Goal: Task Accomplishment & Management: Complete application form

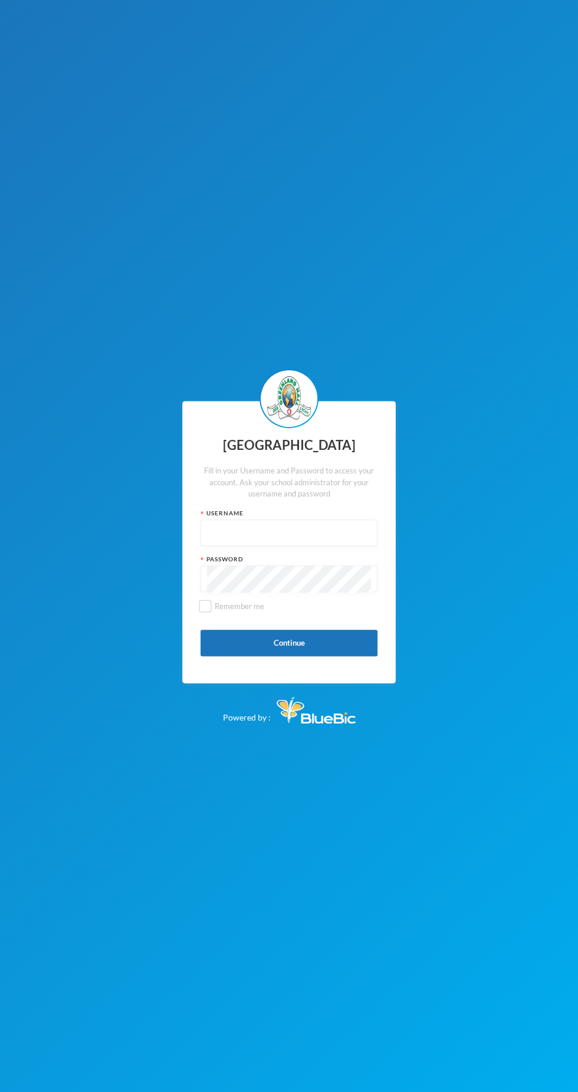
click at [328, 537] on input "text" at bounding box center [289, 533] width 164 height 27
type input "Glh25cs01"
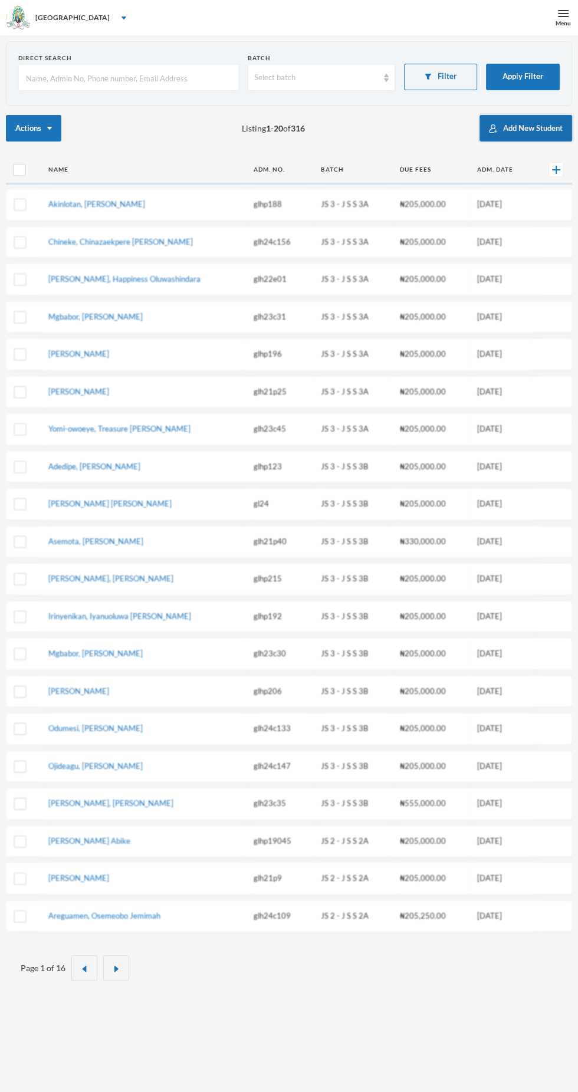
click at [507, 129] on button "Add New Student" at bounding box center [526, 128] width 93 height 27
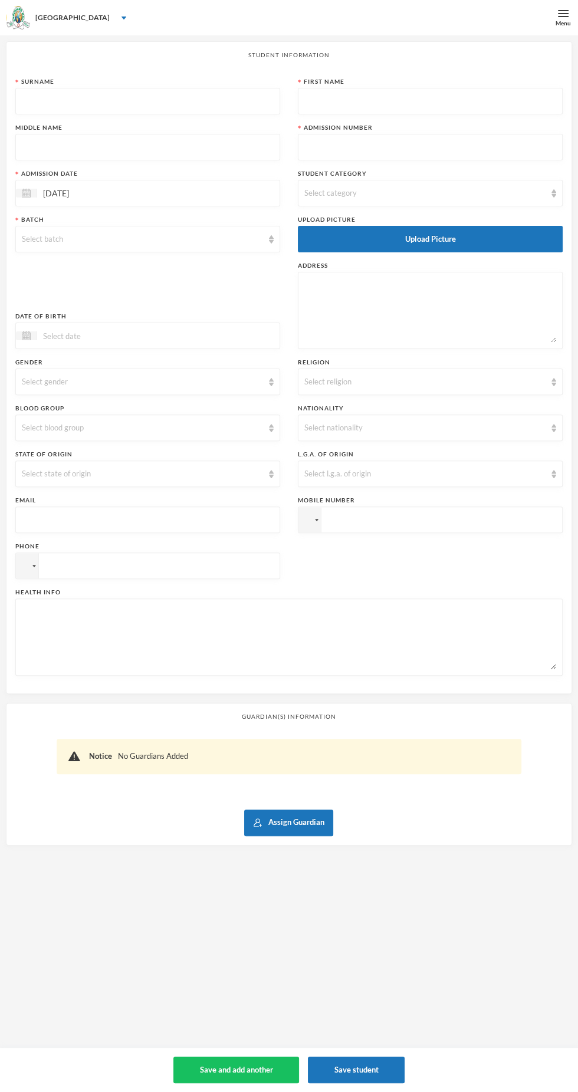
click at [217, 106] on input "text" at bounding box center [148, 101] width 252 height 27
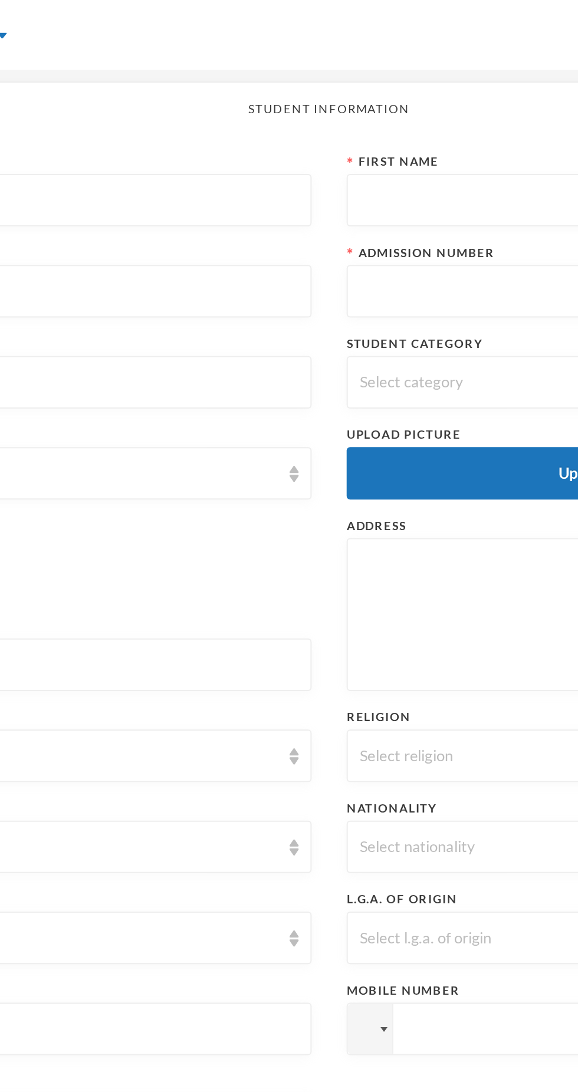
type input "Edafe"
click at [382, 98] on input "text" at bounding box center [430, 101] width 252 height 27
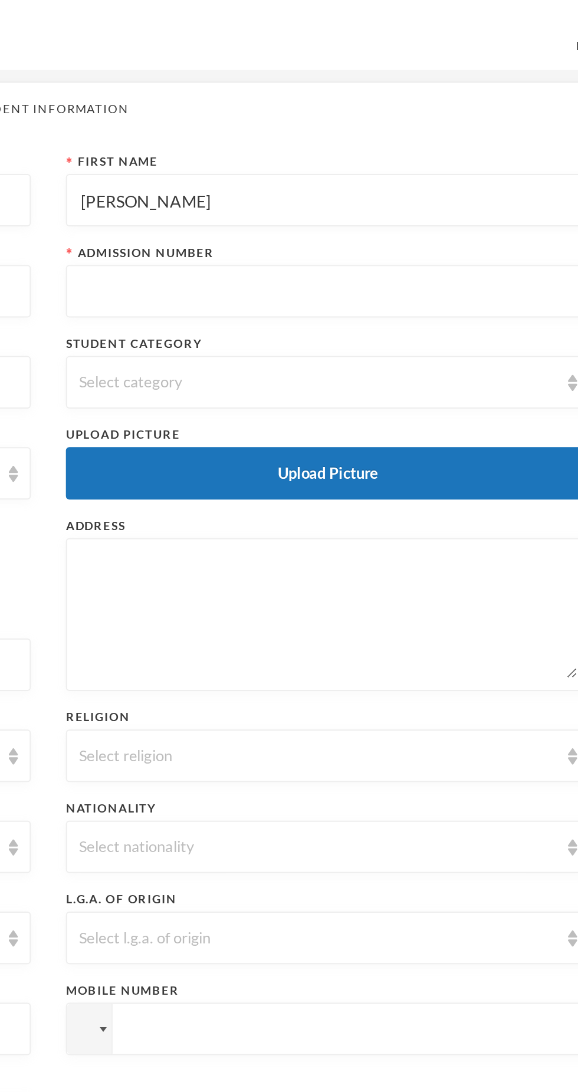
type input "[PERSON_NAME]"
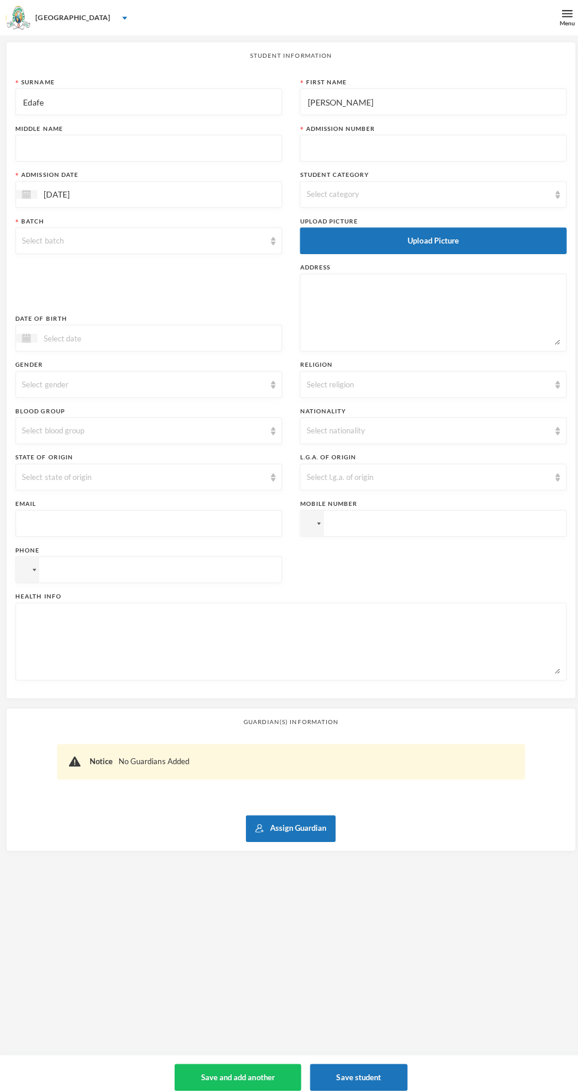
click at [189, 145] on input "text" at bounding box center [148, 147] width 252 height 27
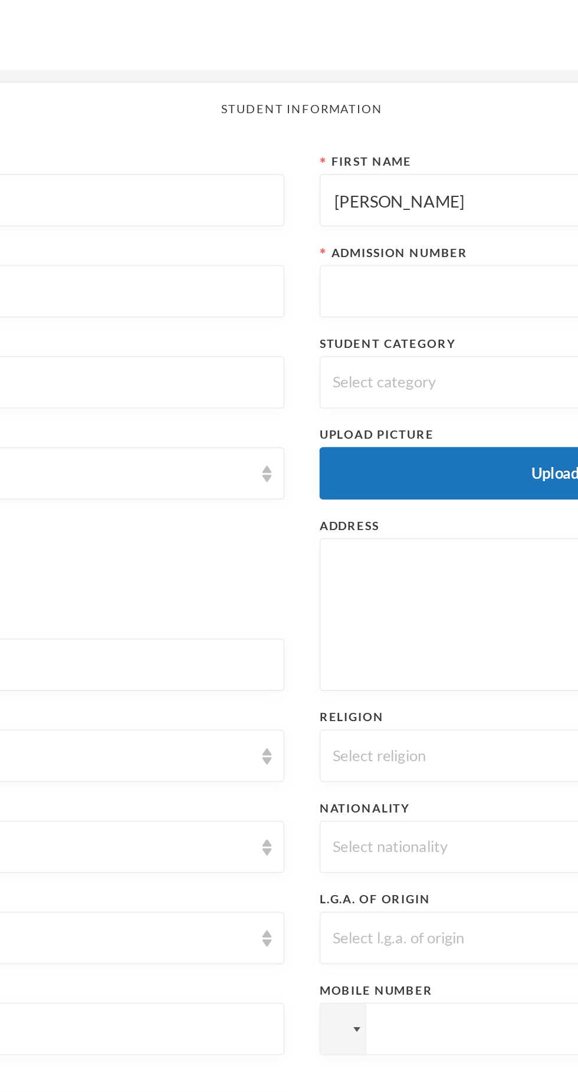
type input "Efemena"
click at [366, 150] on input "text" at bounding box center [430, 147] width 252 height 27
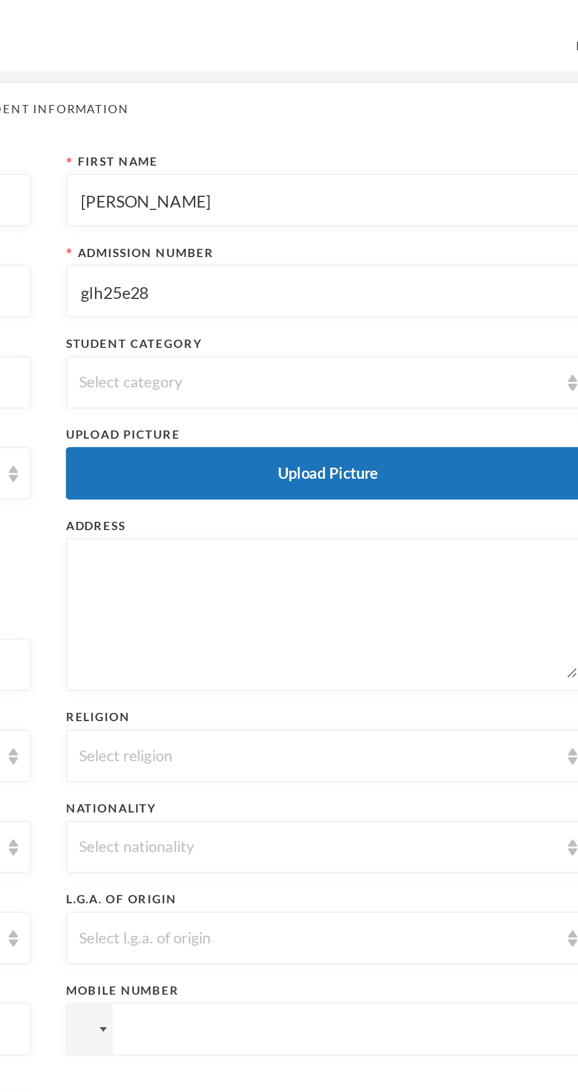
type input "glh25e28"
click at [467, 191] on div "Select category" at bounding box center [424, 194] width 241 height 12
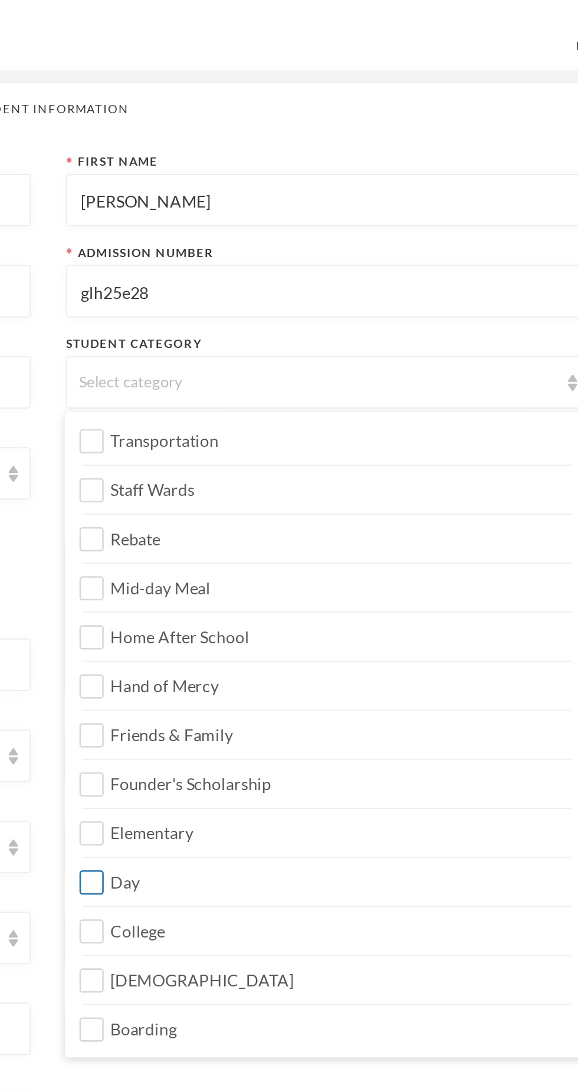
click at [375, 438] on label "Day" at bounding box center [429, 442] width 247 height 19
click at [317, 440] on input "Day" at bounding box center [311, 446] width 12 height 12
checkbox input "true"
click at [381, 419] on label "Elementary" at bounding box center [429, 417] width 247 height 19
click at [317, 419] on input "Elementary" at bounding box center [311, 421] width 12 height 12
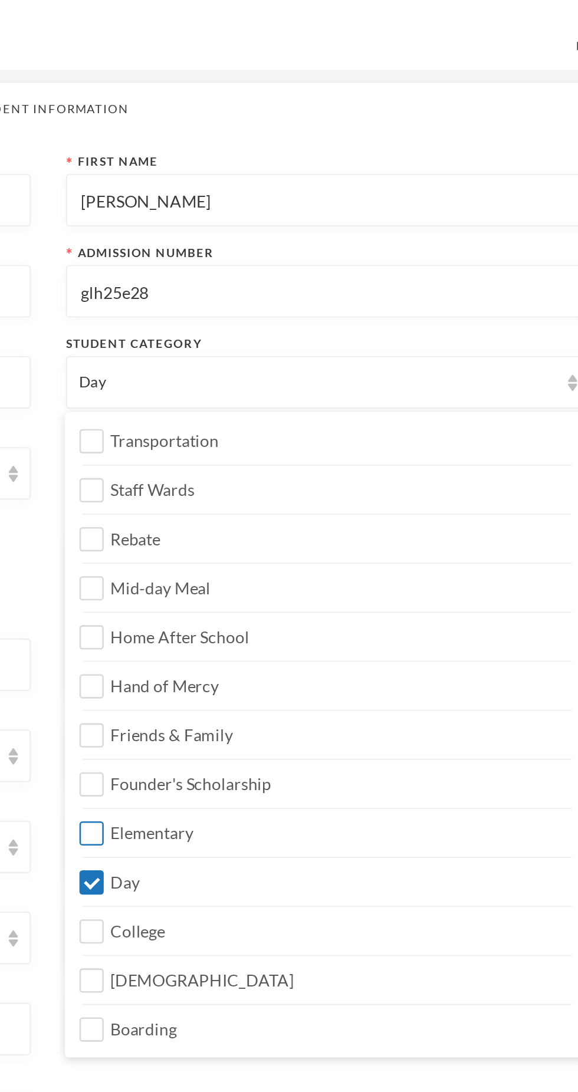
checkbox input "true"
click at [386, 487] on label "[DEMOGRAPHIC_DATA]" at bounding box center [429, 491] width 247 height 19
click at [317, 490] on input "[DEMOGRAPHIC_DATA]" at bounding box center [311, 496] width 12 height 12
checkbox input "true"
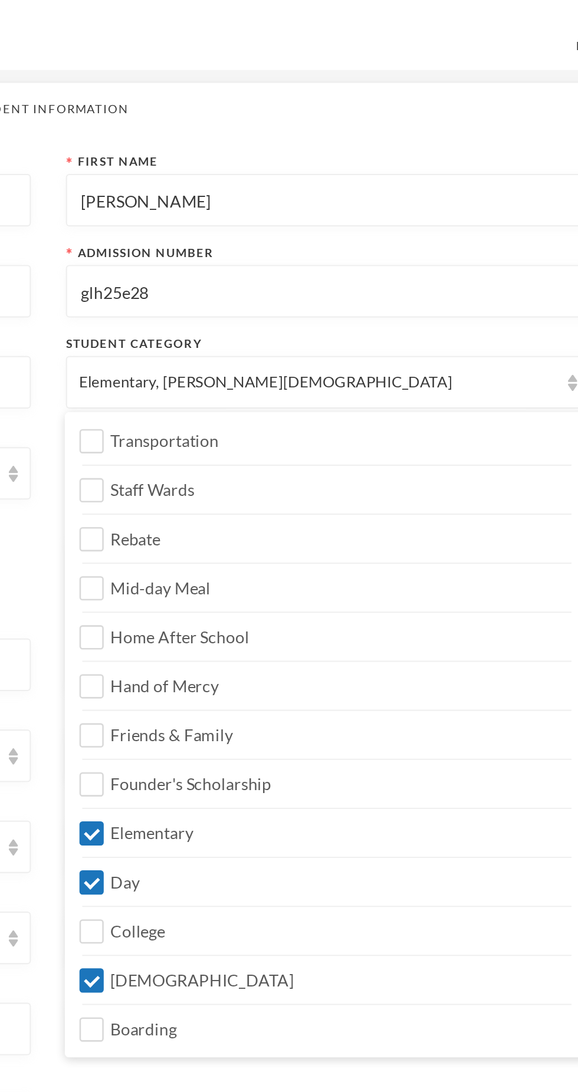
click at [523, 208] on div "Transportation Staff Wards Rebate Mid-day Meal Home After School Hand of Mercy …" at bounding box center [429, 371] width 265 height 326
click at [375, 191] on div "Elementary, [PERSON_NAME][DEMOGRAPHIC_DATA]" at bounding box center [424, 194] width 241 height 12
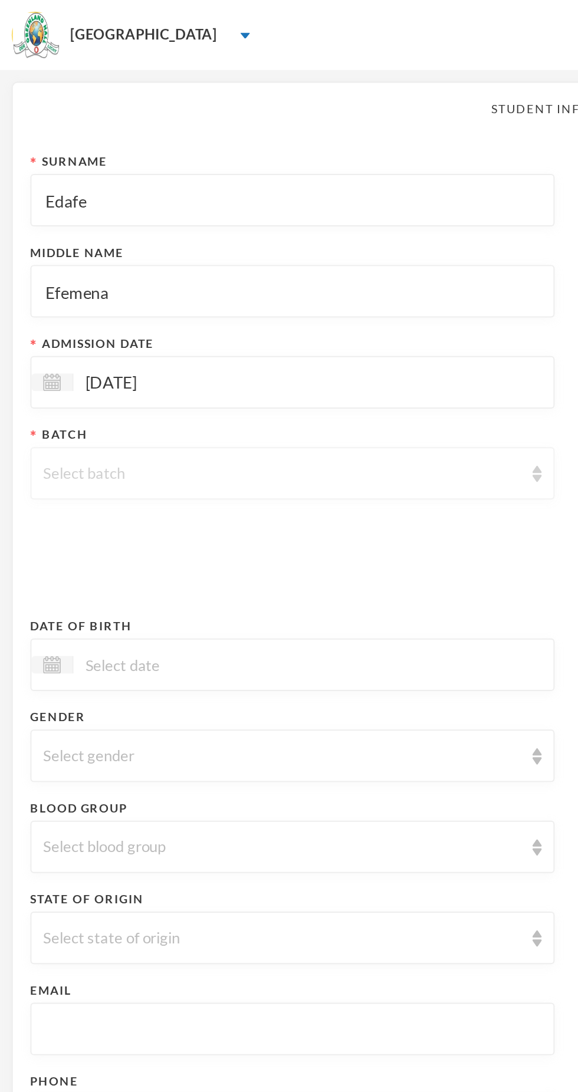
click at [232, 238] on div "Select batch" at bounding box center [142, 240] width 241 height 12
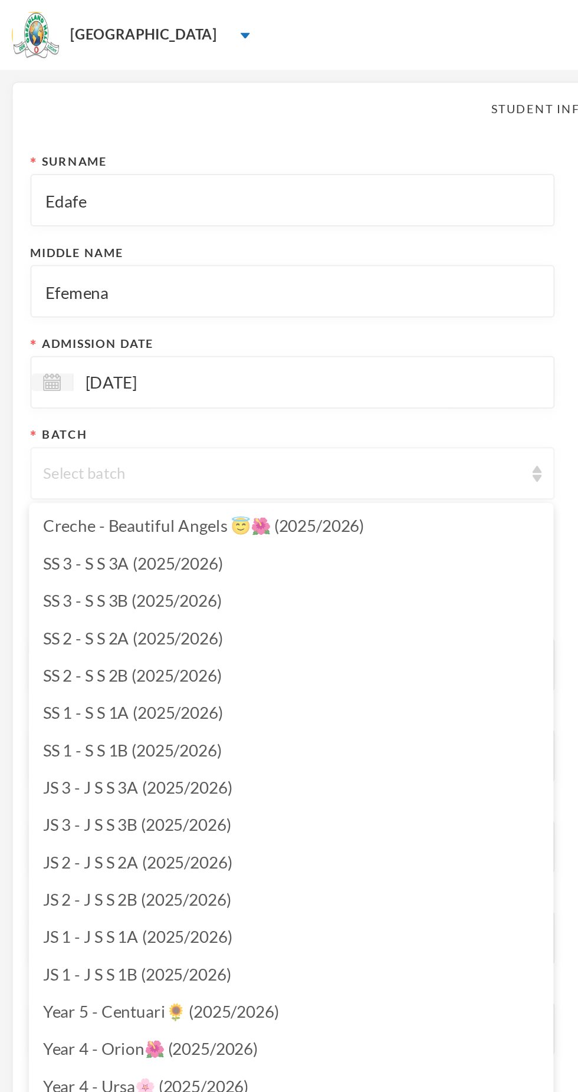
scroll to position [5, 0]
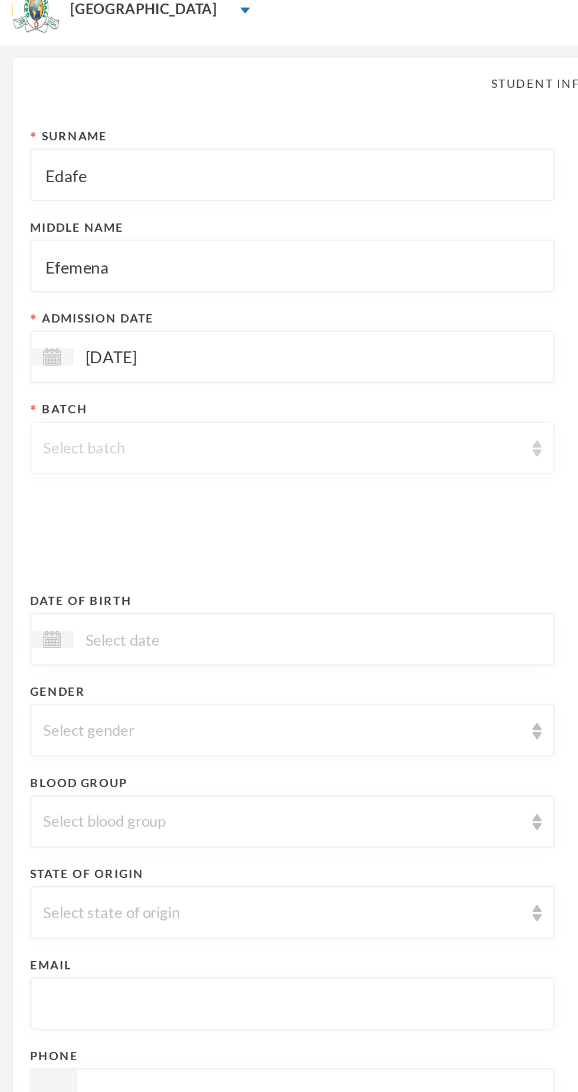
click at [232, 246] on div "Select batch" at bounding box center [147, 239] width 265 height 27
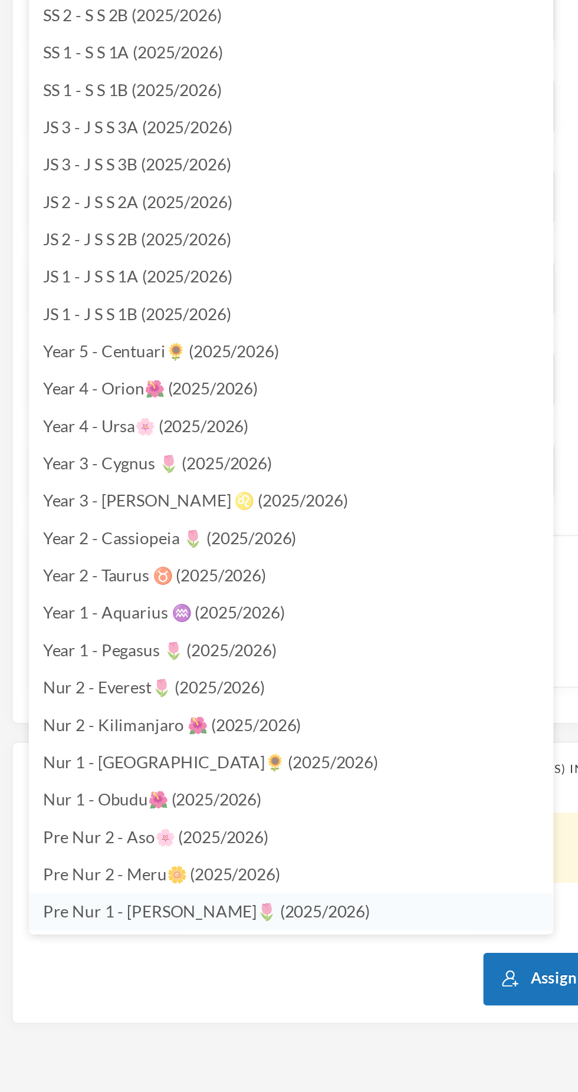
click at [157, 790] on li "Pre Nur 1 - [PERSON_NAME]🌷 (2025/2026)" at bounding box center [147, 789] width 265 height 19
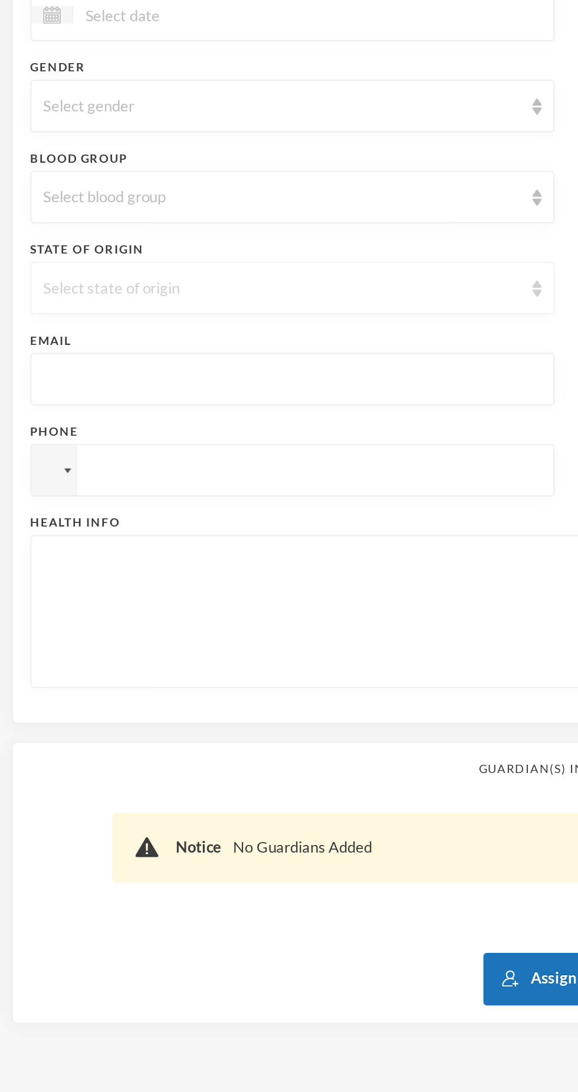
click at [239, 475] on div "Select state of origin" at bounding box center [142, 474] width 241 height 12
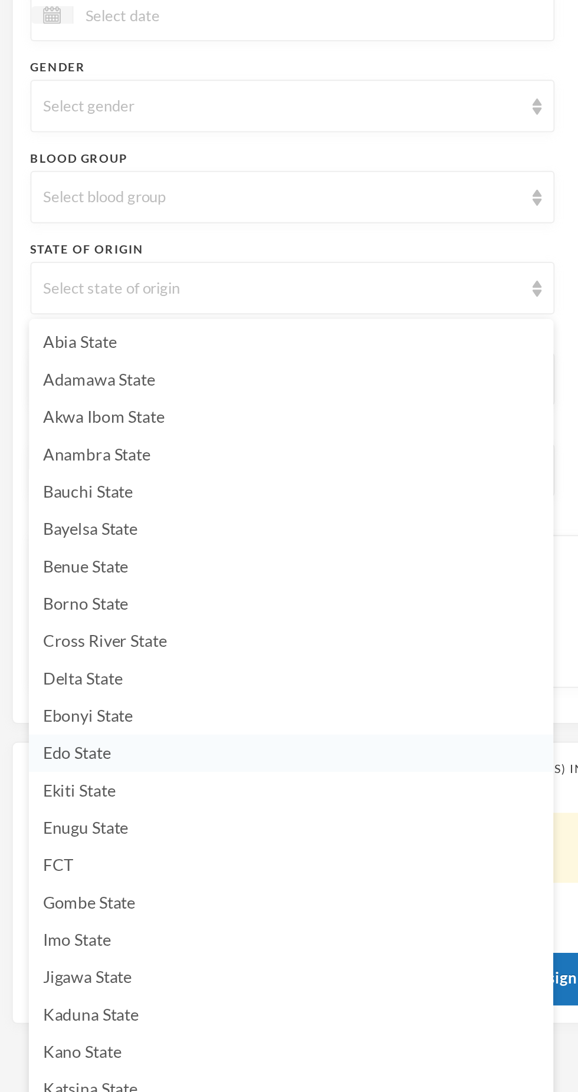
click at [66, 711] on li "Edo State" at bounding box center [147, 709] width 265 height 19
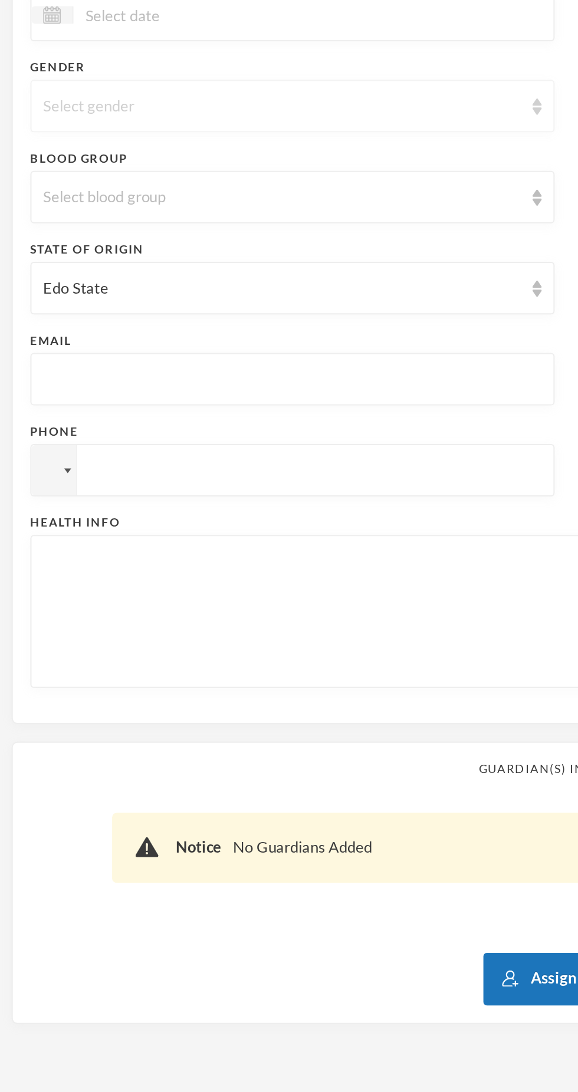
click at [228, 394] on div "Select gender" at bounding box center [147, 382] width 265 height 27
click at [203, 408] on li "[DEMOGRAPHIC_DATA]" at bounding box center [147, 409] width 265 height 19
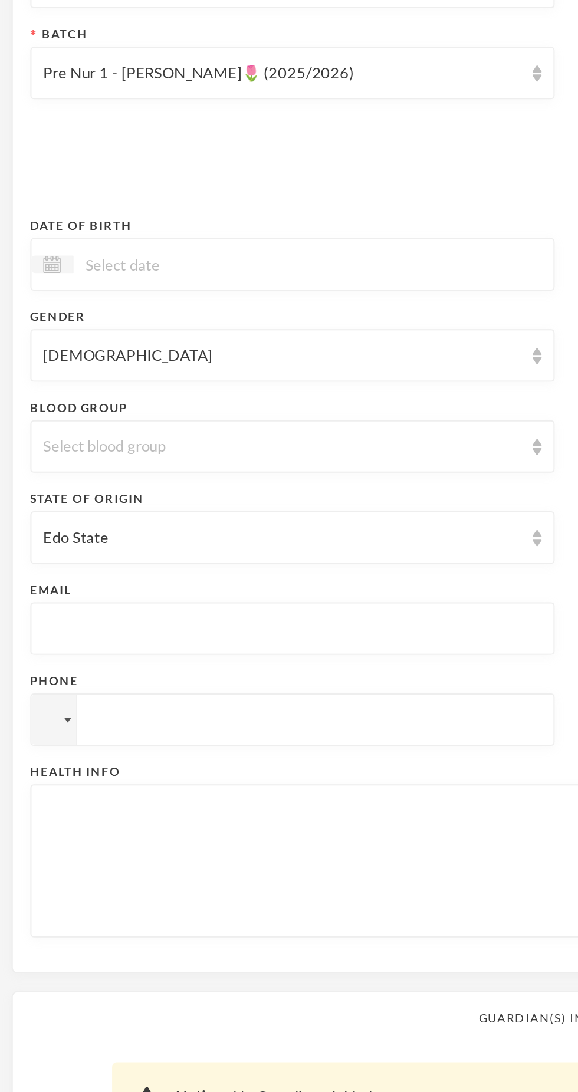
click at [213, 328] on div at bounding box center [147, 336] width 265 height 27
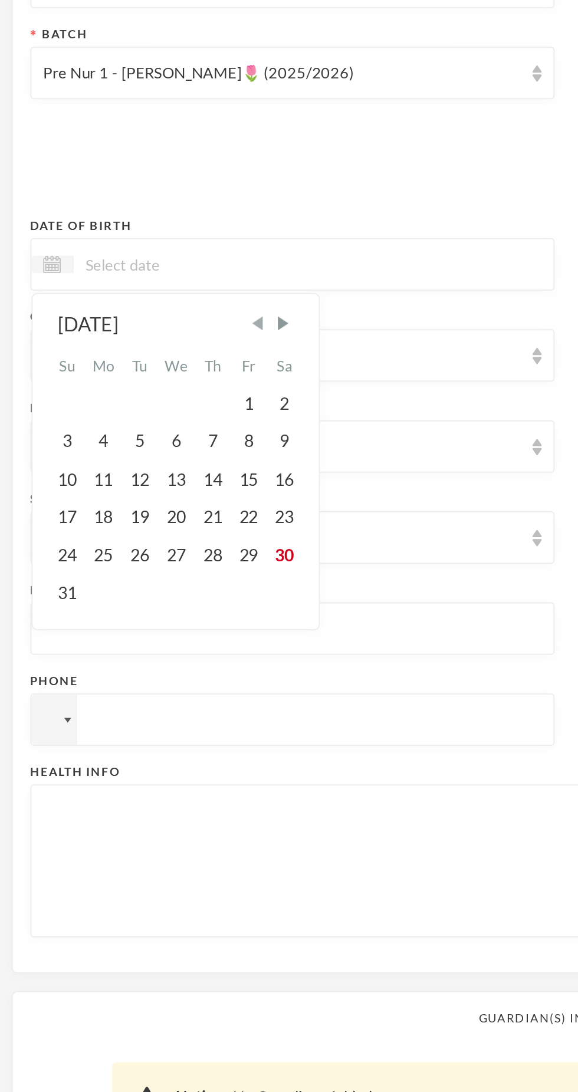
click at [132, 367] on span "Previous Month" at bounding box center [130, 365] width 11 height 11
click at [127, 366] on span "Previous Month" at bounding box center [130, 365] width 11 height 11
click at [126, 367] on span "Previous Month" at bounding box center [130, 365] width 11 height 11
click at [148, 366] on span "Next Month" at bounding box center [142, 365] width 11 height 11
click at [127, 441] on div "20" at bounding box center [126, 444] width 18 height 19
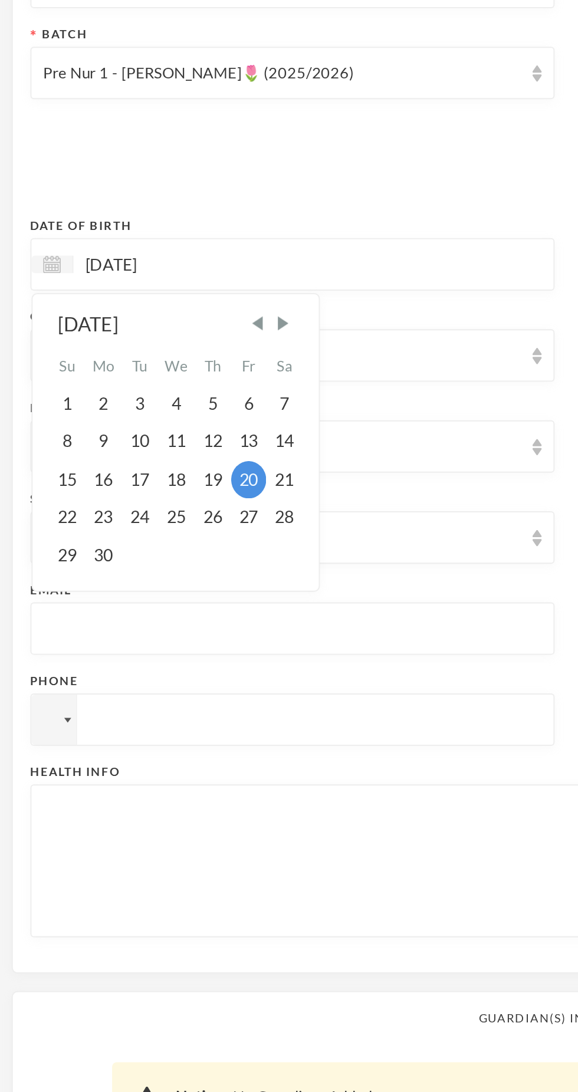
click at [149, 334] on div "[DATE] [DATE] Su Mo Tu We Th Fr Sa 1 2 3 4 5 6 7 8 9 10 11 12 13 14 15 16 17 18…" at bounding box center [147, 336] width 265 height 27
click at [70, 340] on input "20/06/02023" at bounding box center [86, 336] width 99 height 14
click at [77, 336] on input "20/06/02023" at bounding box center [86, 336] width 99 height 14
click at [68, 342] on input "20/06/02023" at bounding box center [86, 336] width 99 height 14
click at [73, 332] on input "20/06/02023" at bounding box center [86, 336] width 99 height 14
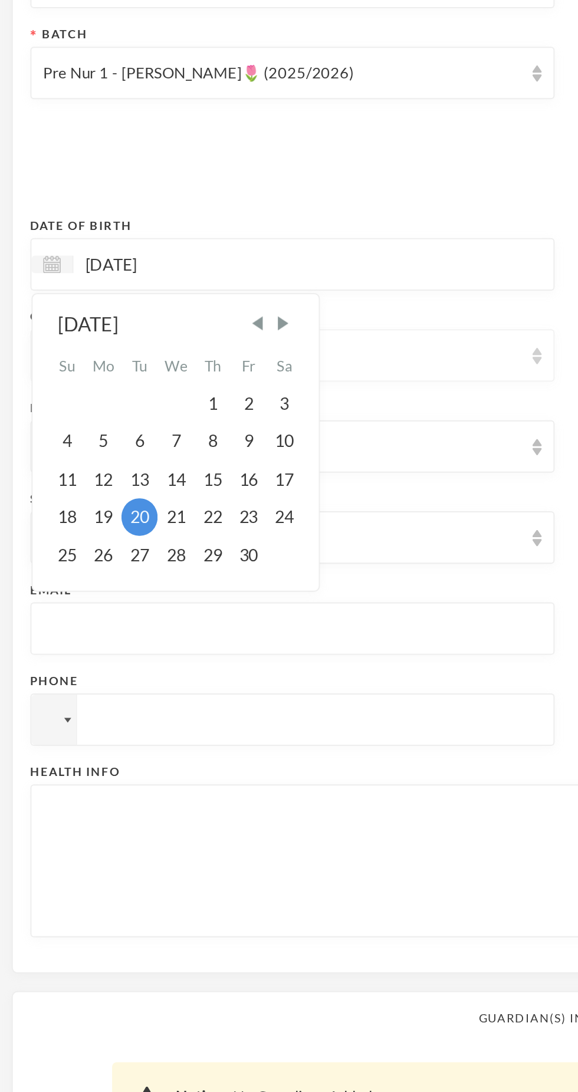
type input "[DATE]"
click at [241, 385] on div "[DEMOGRAPHIC_DATA]" at bounding box center [142, 382] width 241 height 12
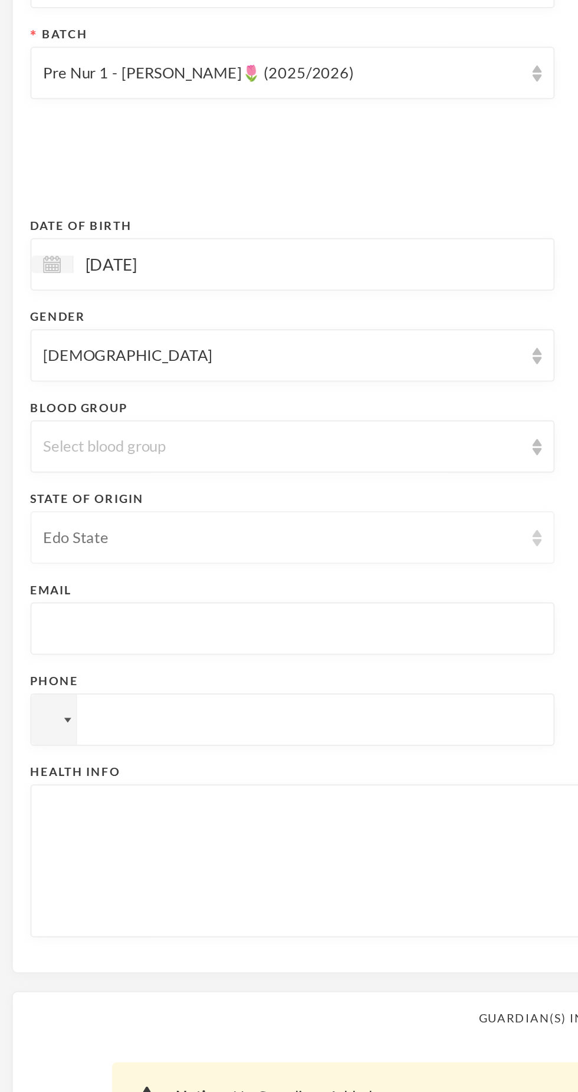
click at [203, 470] on div "Edo State" at bounding box center [142, 474] width 241 height 12
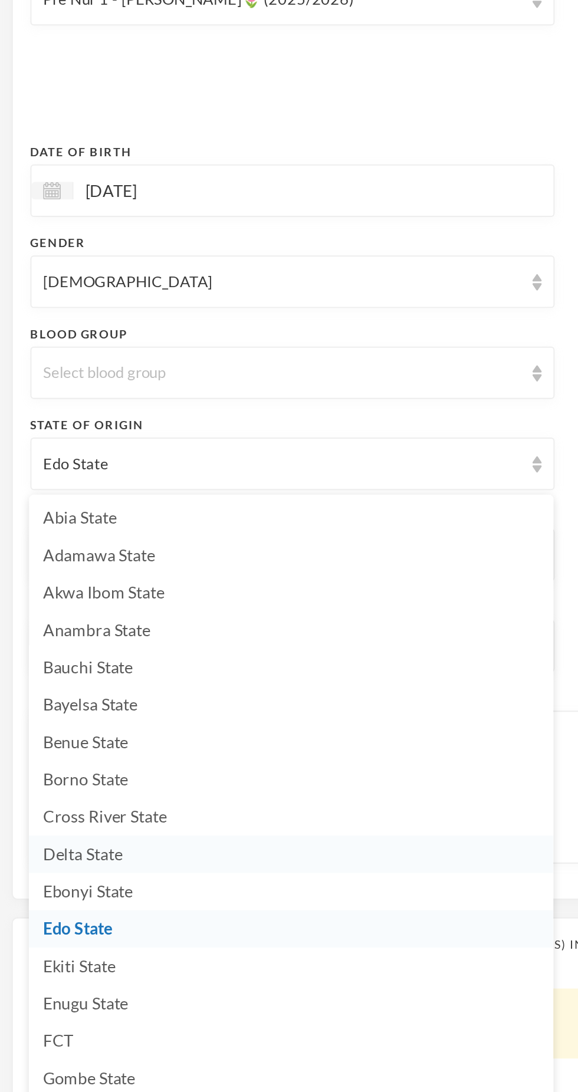
click at [84, 677] on li "Delta State" at bounding box center [147, 671] width 265 height 19
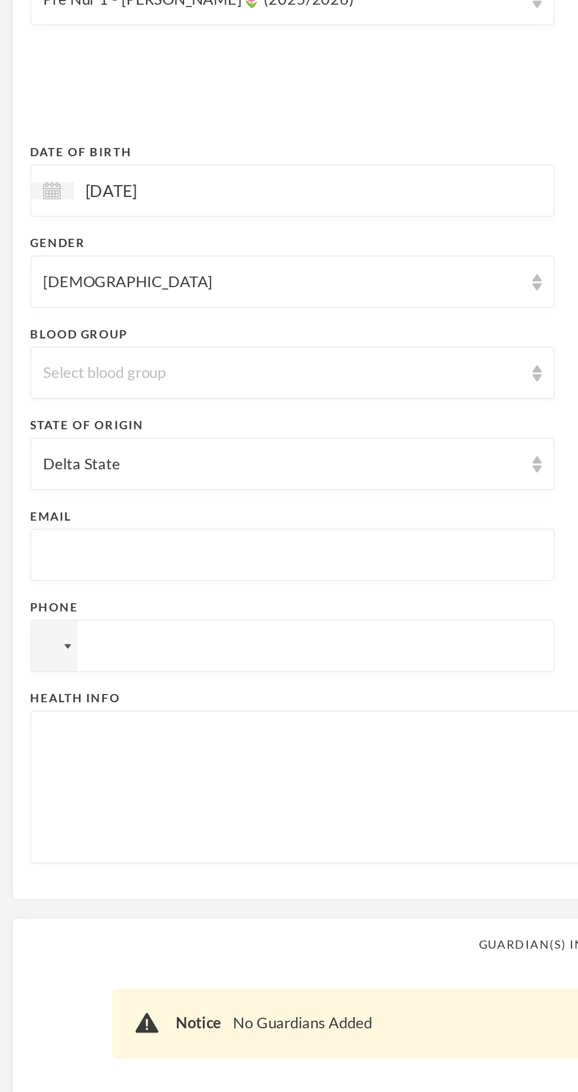
click at [165, 618] on textarea at bounding box center [289, 637] width 534 height 64
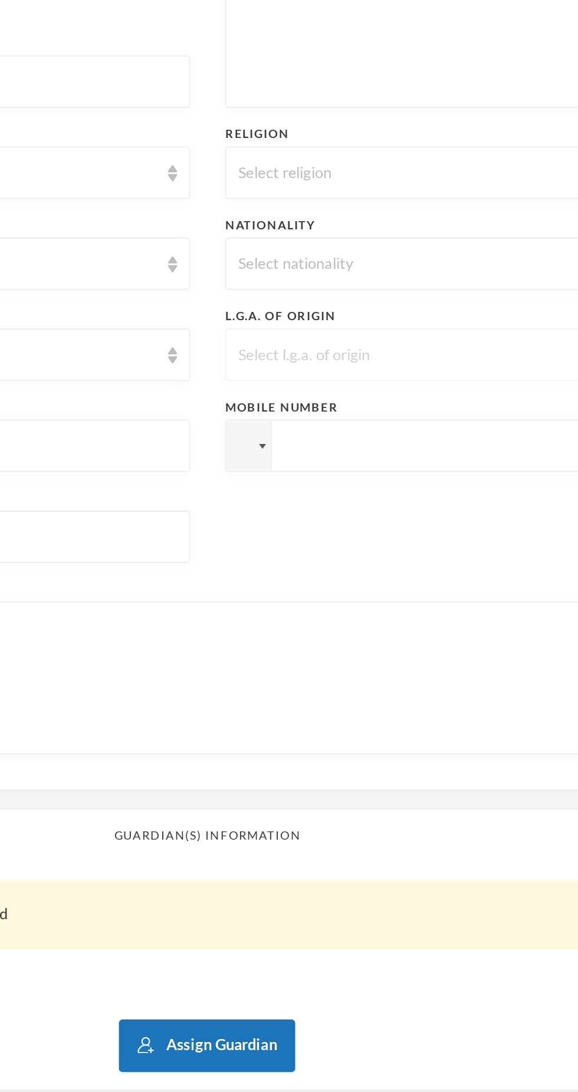
type textarea "NIL"
click at [391, 472] on div "Select l.g.a. of origin" at bounding box center [424, 474] width 241 height 12
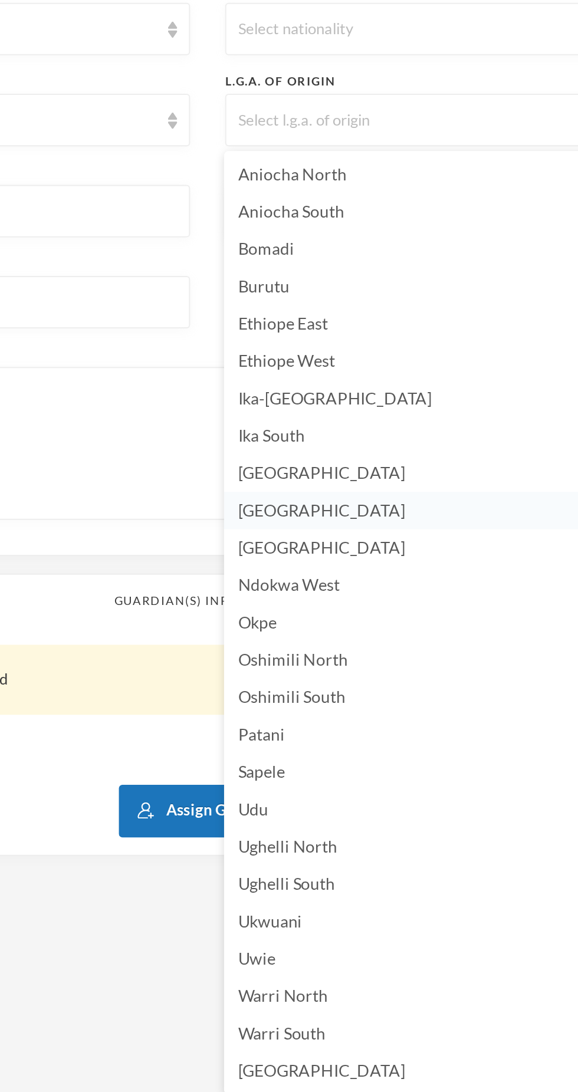
click at [368, 675] on li "[GEOGRAPHIC_DATA]" at bounding box center [429, 671] width 265 height 19
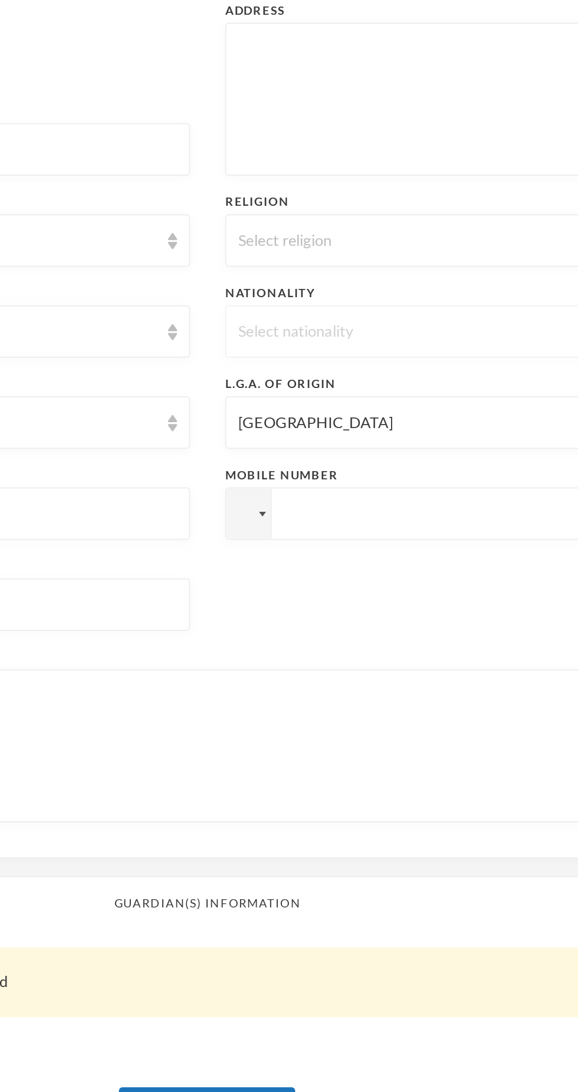
click at [415, 426] on div "Select nationality" at bounding box center [424, 428] width 241 height 12
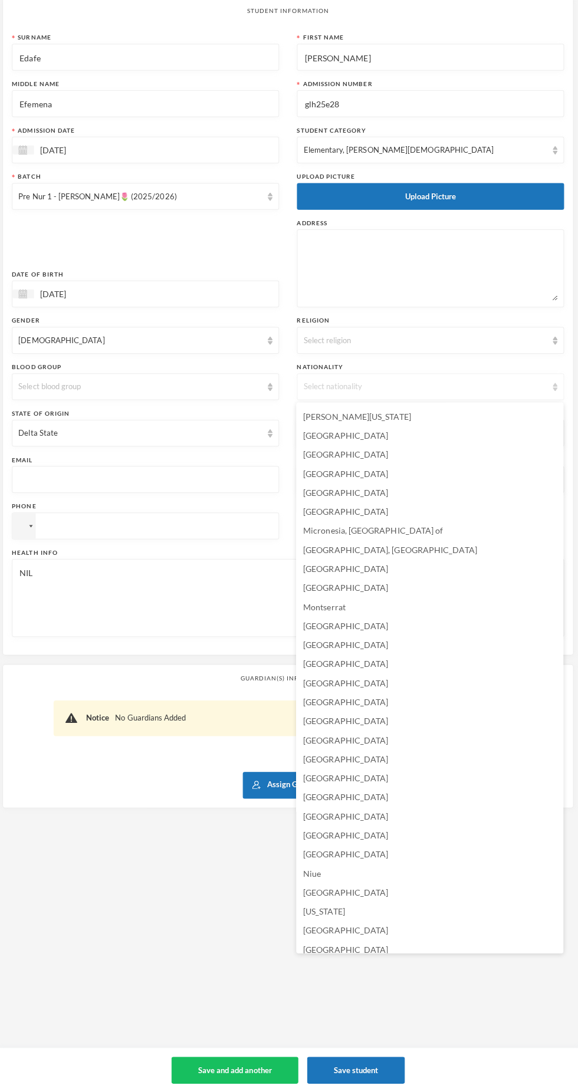
scroll to position [2556, 0]
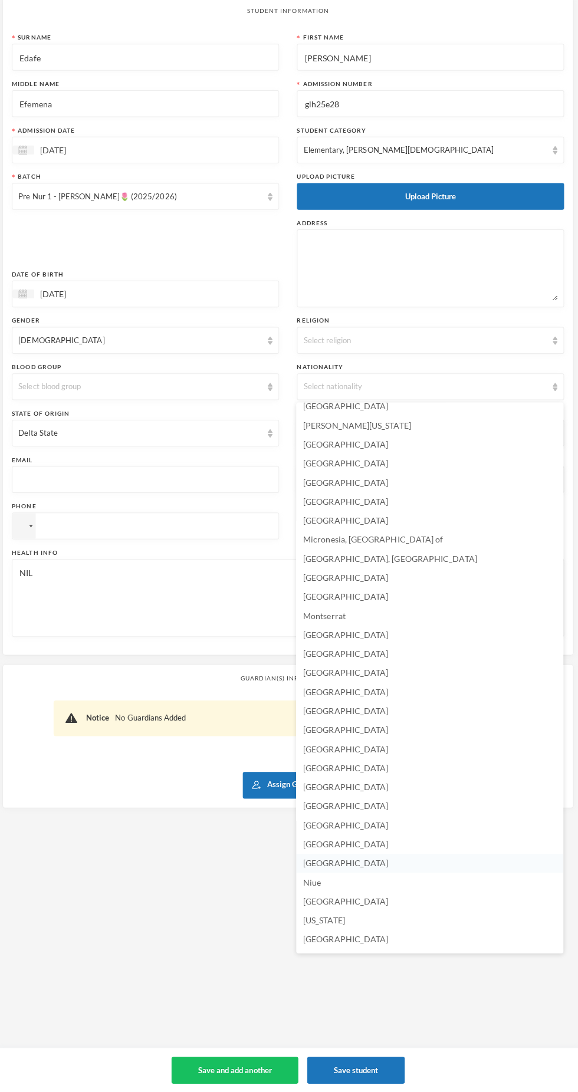
click at [362, 867] on li "[GEOGRAPHIC_DATA]" at bounding box center [429, 865] width 265 height 19
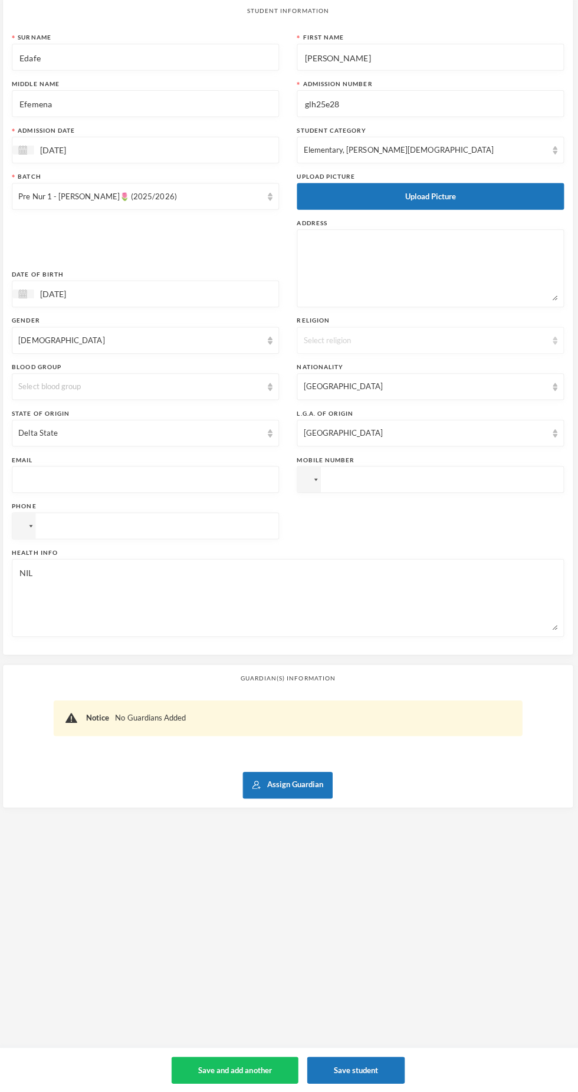
click at [498, 339] on div "Select religion" at bounding box center [430, 346] width 265 height 27
click at [444, 375] on li "[DEMOGRAPHIC_DATA]" at bounding box center [429, 374] width 265 height 19
click at [500, 283] on textarea at bounding box center [430, 275] width 252 height 64
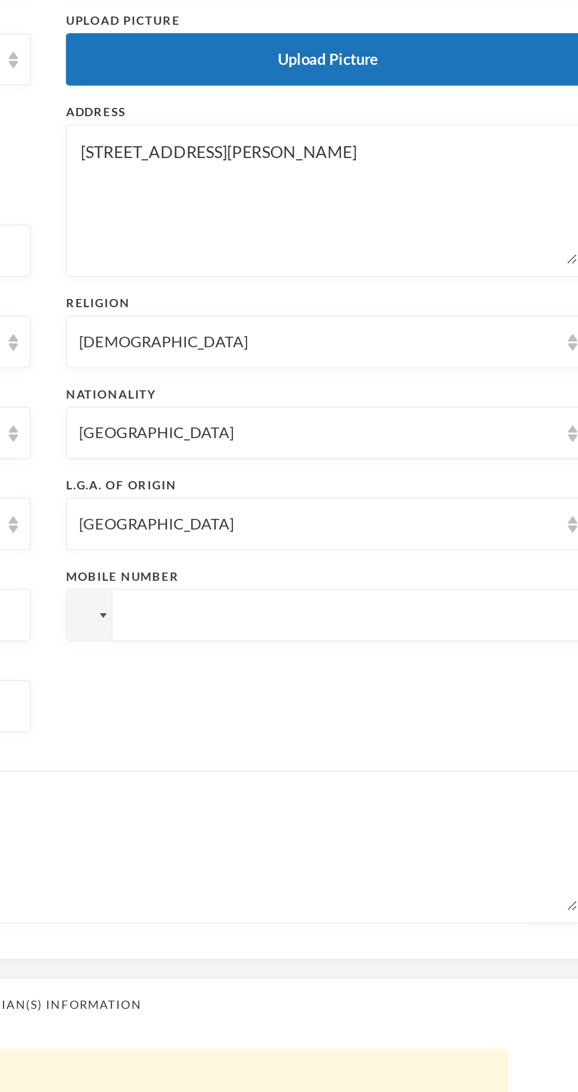
scroll to position [35, 0]
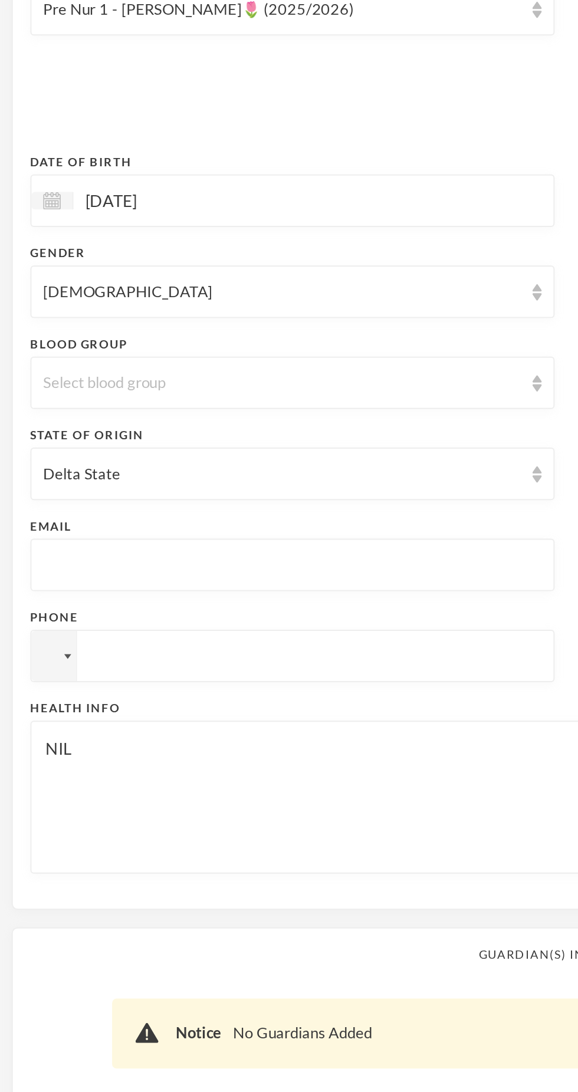
type textarea "[STREET_ADDRESS][PERSON_NAME]"
click at [164, 484] on input "text" at bounding box center [148, 485] width 252 height 27
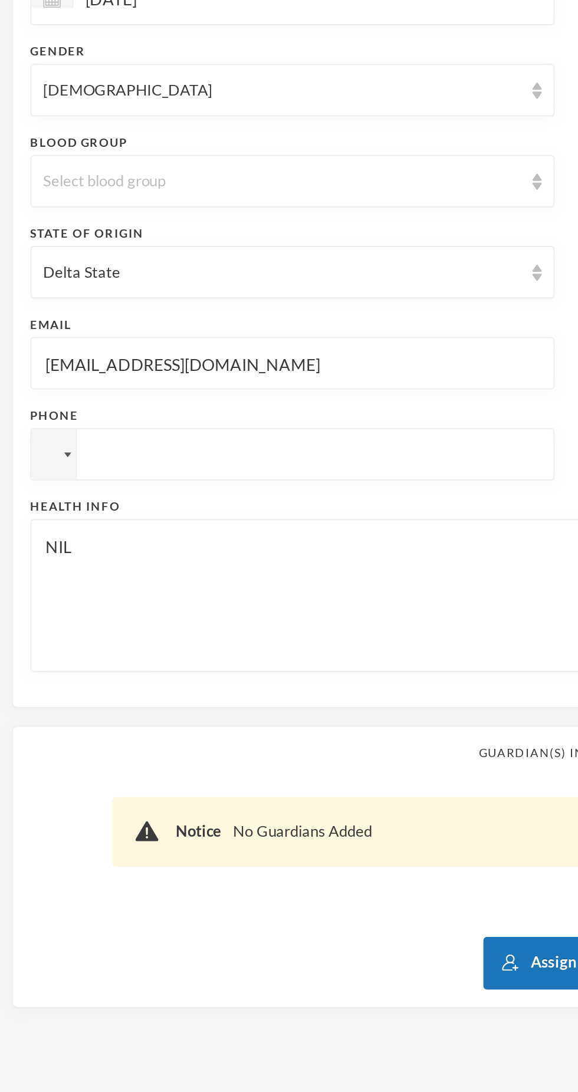
type input "[EMAIL_ADDRESS][DOMAIN_NAME]"
click at [298, 498] on input "tel" at bounding box center [430, 484] width 265 height 27
click at [298, 498] on input "[PHONE_NUMBER]" at bounding box center [430, 484] width 265 height 27
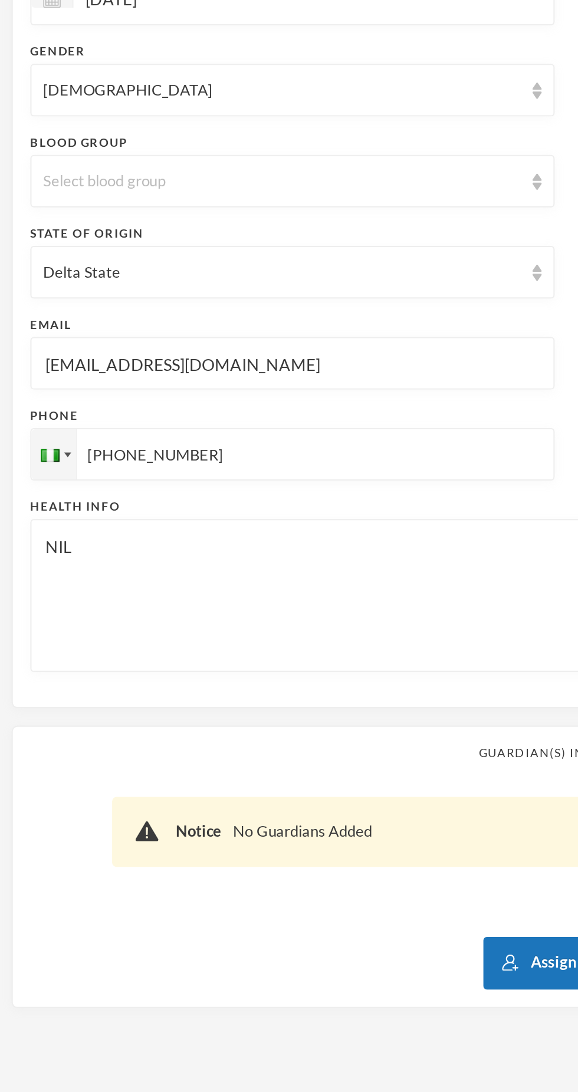
click at [298, 498] on input "[PHONE_NUMBER]" at bounding box center [430, 484] width 265 height 27
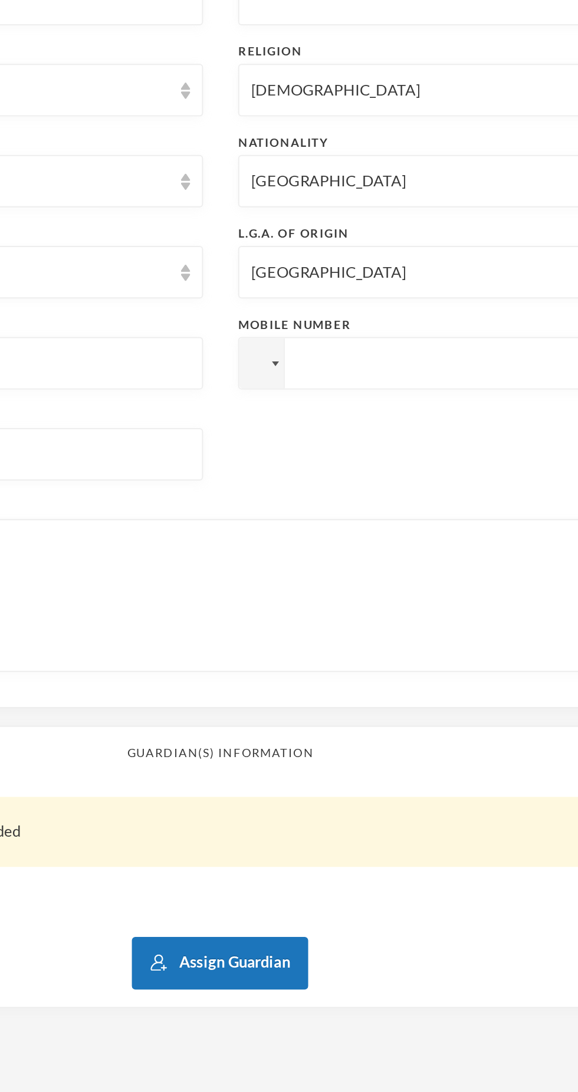
type input "[PHONE_NUMBER]"
click at [397, 486] on input "tel" at bounding box center [430, 484] width 265 height 27
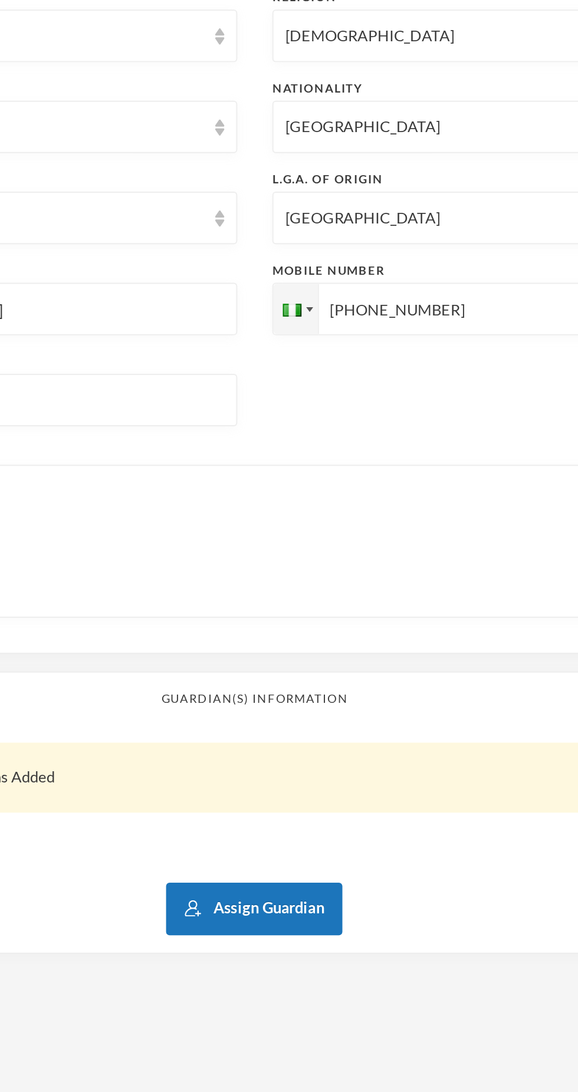
click at [365, 486] on input "[PHONE_NUMBER]" at bounding box center [430, 484] width 265 height 27
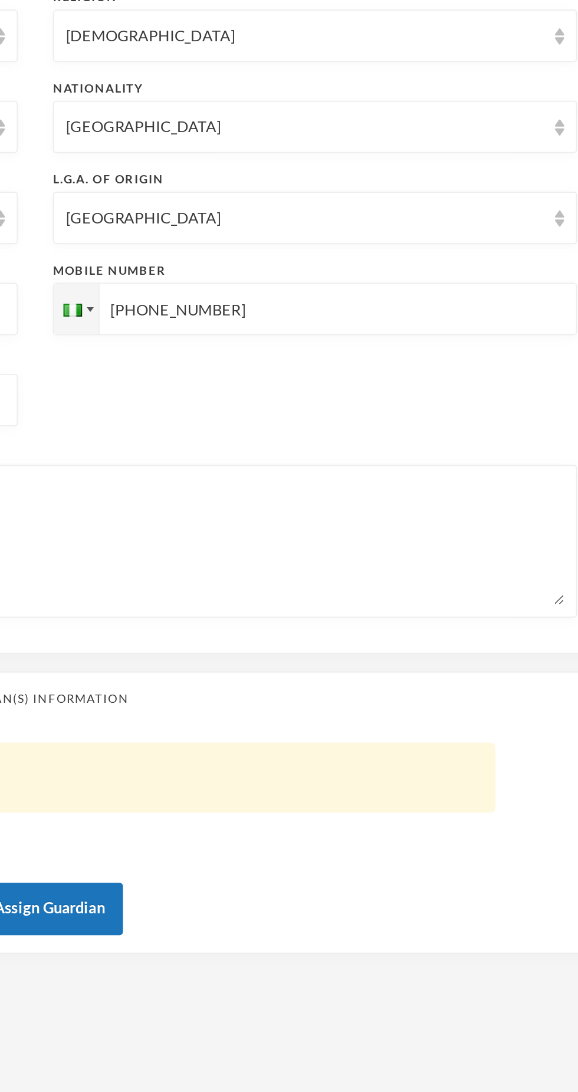
click at [372, 485] on input "[PHONE_NUMBER]" at bounding box center [430, 484] width 265 height 27
click at [385, 482] on input "[PHONE_NUMBER]" at bounding box center [430, 484] width 265 height 27
type input "[PHONE_NUMBER]"
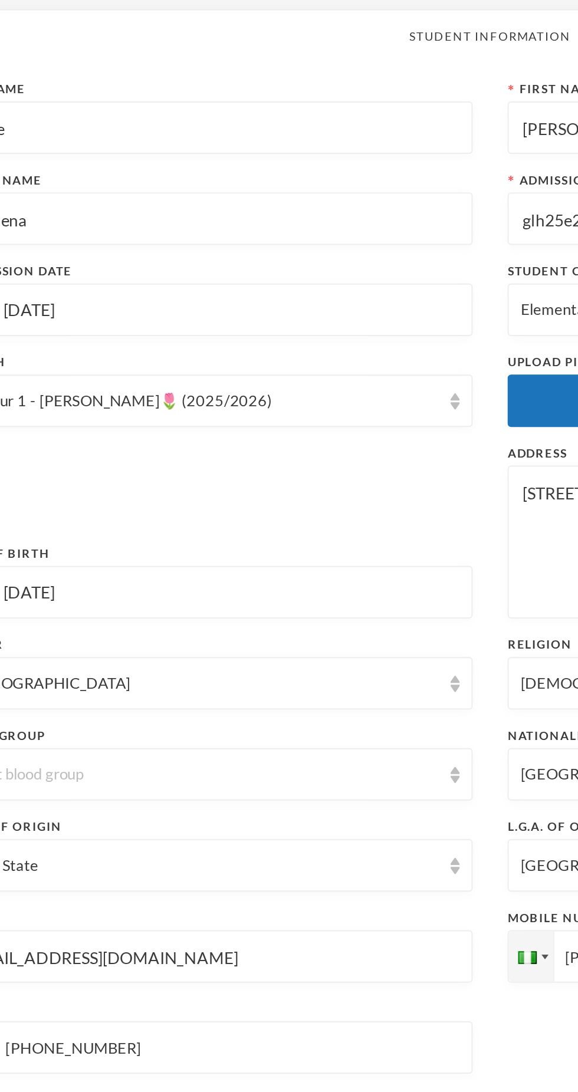
scroll to position [0, 0]
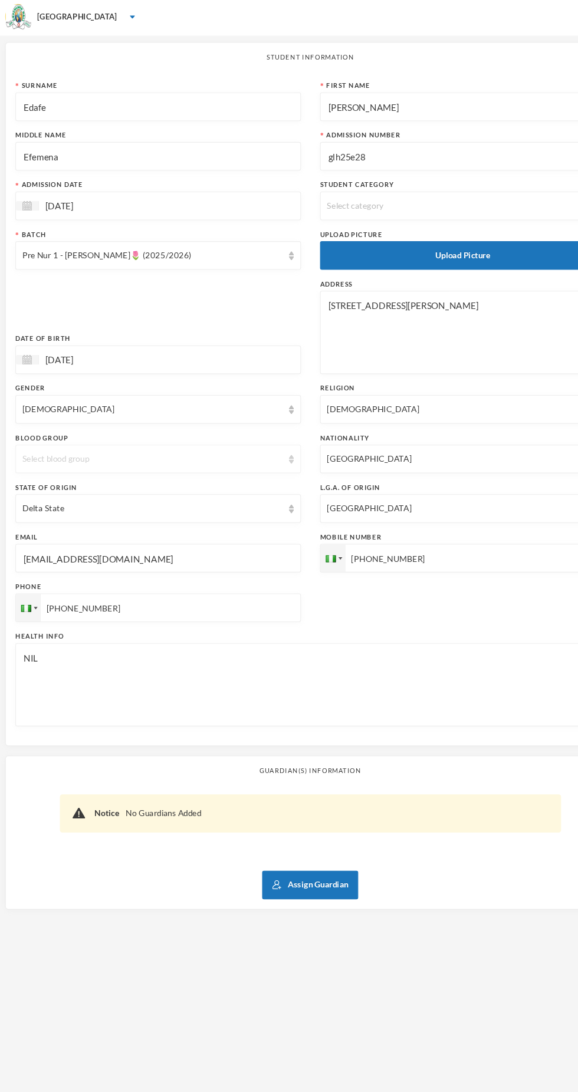
click at [131, 429] on div "Select blood group" at bounding box center [142, 428] width 241 height 12
click at [68, 573] on li "O+" at bounding box center [147, 568] width 265 height 19
click at [454, 192] on div "Select category" at bounding box center [424, 194] width 241 height 12
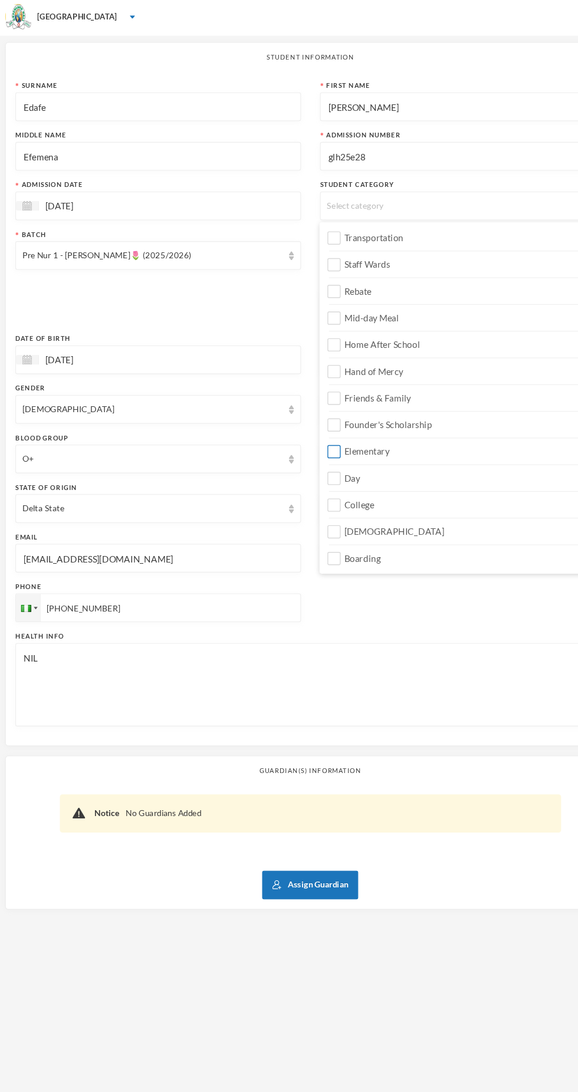
click at [402, 419] on label "Elementary" at bounding box center [429, 417] width 247 height 19
click at [317, 419] on input "Elementary" at bounding box center [311, 421] width 12 height 12
checkbox input "true"
click at [390, 459] on label "College" at bounding box center [429, 467] width 247 height 19
click at [317, 465] on input "College" at bounding box center [311, 471] width 12 height 12
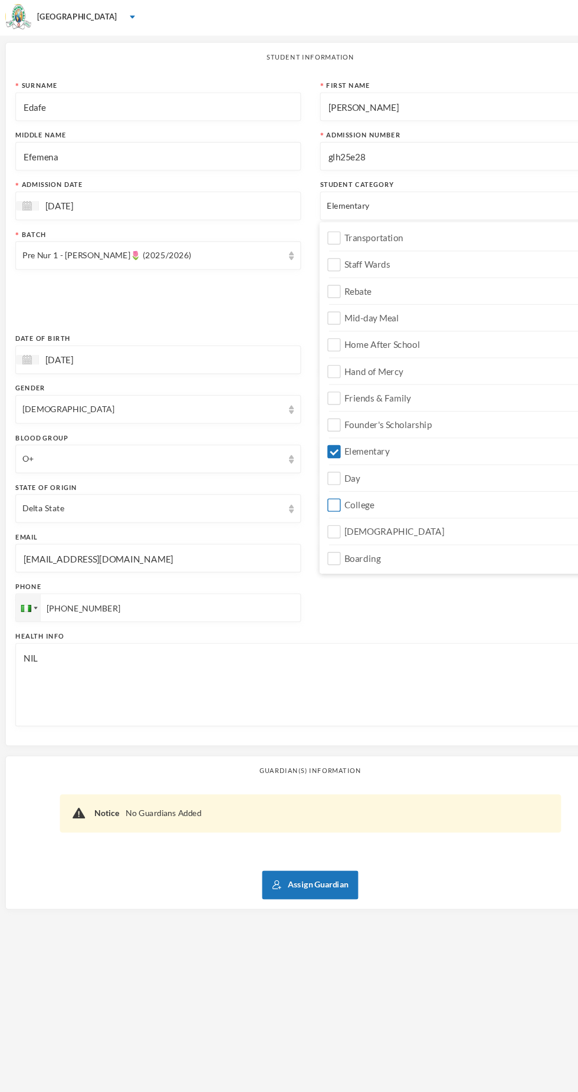
checkbox input "true"
click at [382, 511] on label "Boarding" at bounding box center [429, 516] width 247 height 19
click at [317, 514] on input "Boarding" at bounding box center [311, 520] width 12 height 12
click at [379, 520] on label "Boarding" at bounding box center [429, 516] width 247 height 19
click at [317, 520] on input "Boarding" at bounding box center [311, 520] width 12 height 12
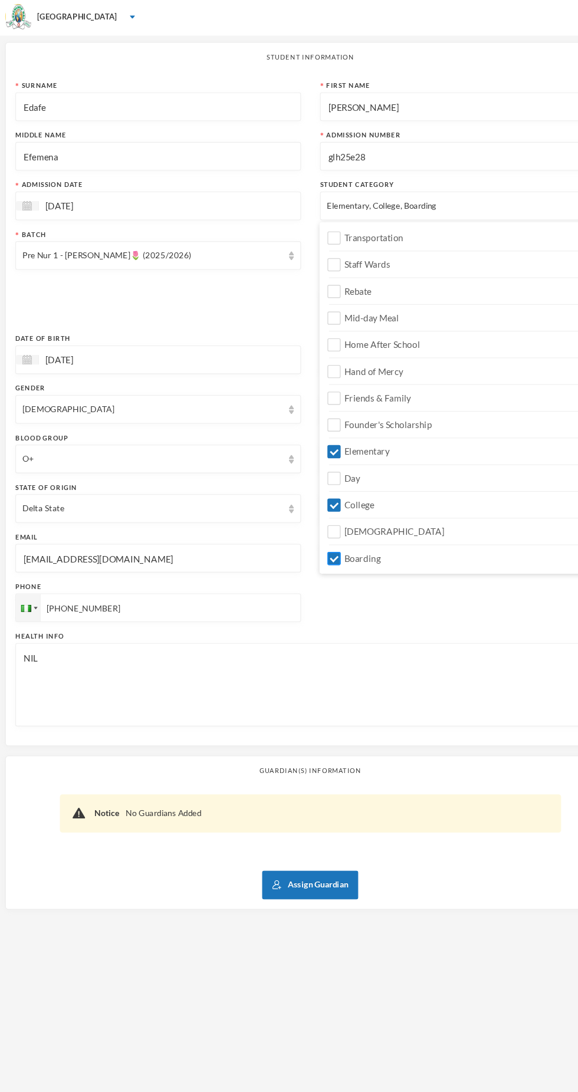
checkbox input "false"
click at [378, 498] on label "[DEMOGRAPHIC_DATA]" at bounding box center [429, 491] width 247 height 19
click at [317, 498] on input "[DEMOGRAPHIC_DATA]" at bounding box center [311, 496] width 12 height 12
checkbox input "true"
click at [373, 635] on textarea "NIL" at bounding box center [289, 637] width 534 height 64
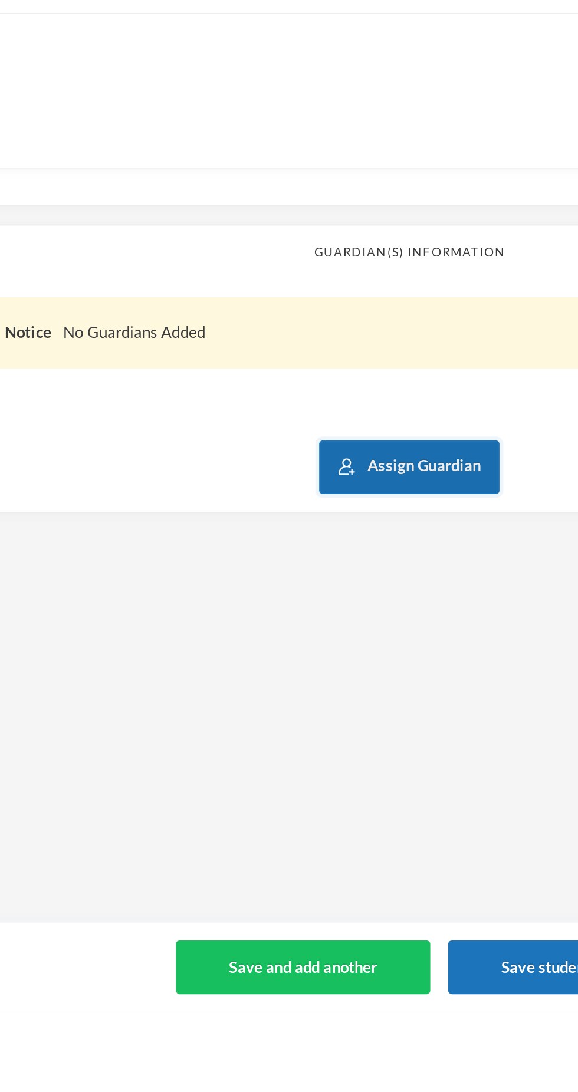
click at [296, 816] on button "Assign Guardian" at bounding box center [288, 823] width 89 height 27
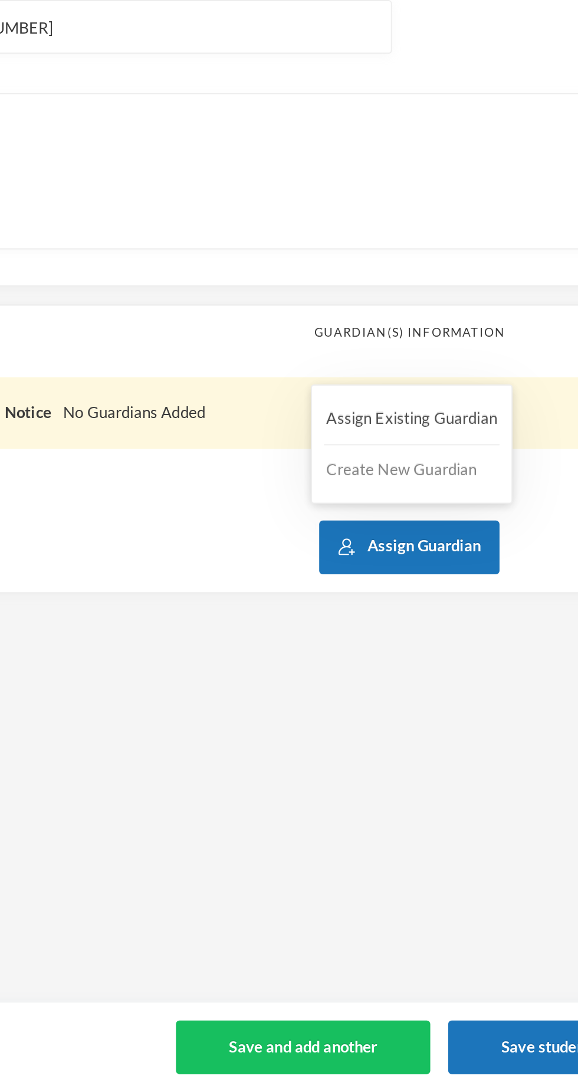
click at [303, 786] on button "Create New Guardian" at bounding box center [290, 784] width 87 height 21
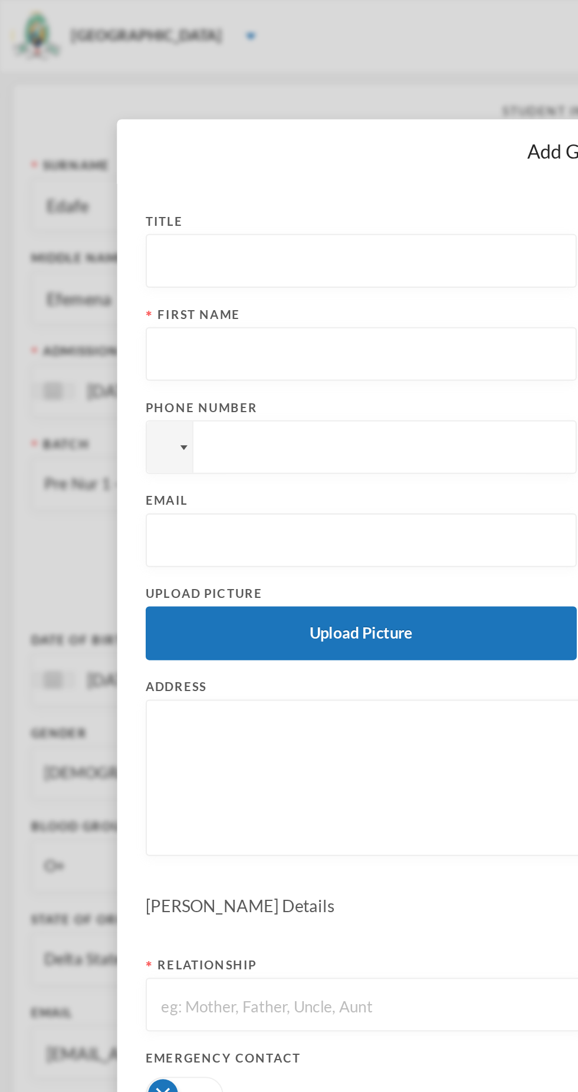
click at [230, 130] on input "text" at bounding box center [178, 129] width 200 height 27
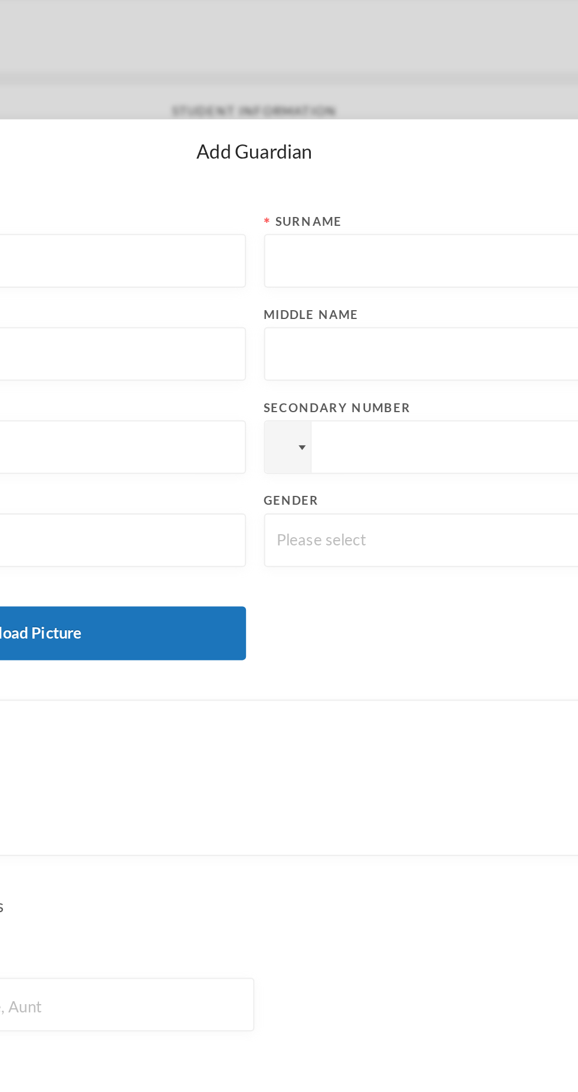
type input "Mrs"
click at [384, 127] on input "text" at bounding box center [400, 129] width 200 height 27
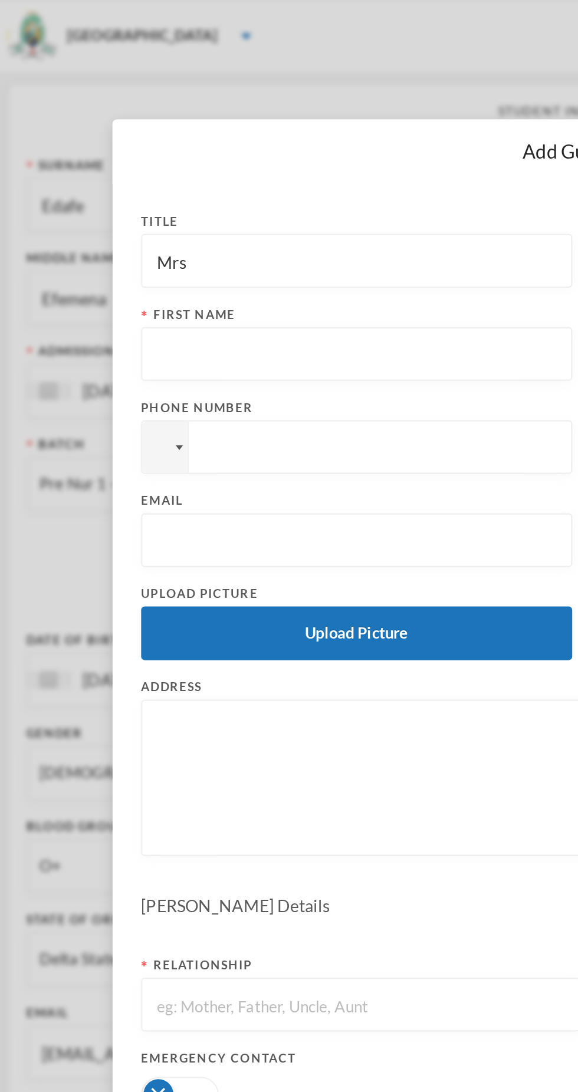
type input "Edafe"
click at [189, 173] on input "text" at bounding box center [178, 175] width 200 height 27
type input "Precious"
click at [208, 222] on input "tel" at bounding box center [178, 221] width 213 height 27
type input "[PHONE_NUMBER]"
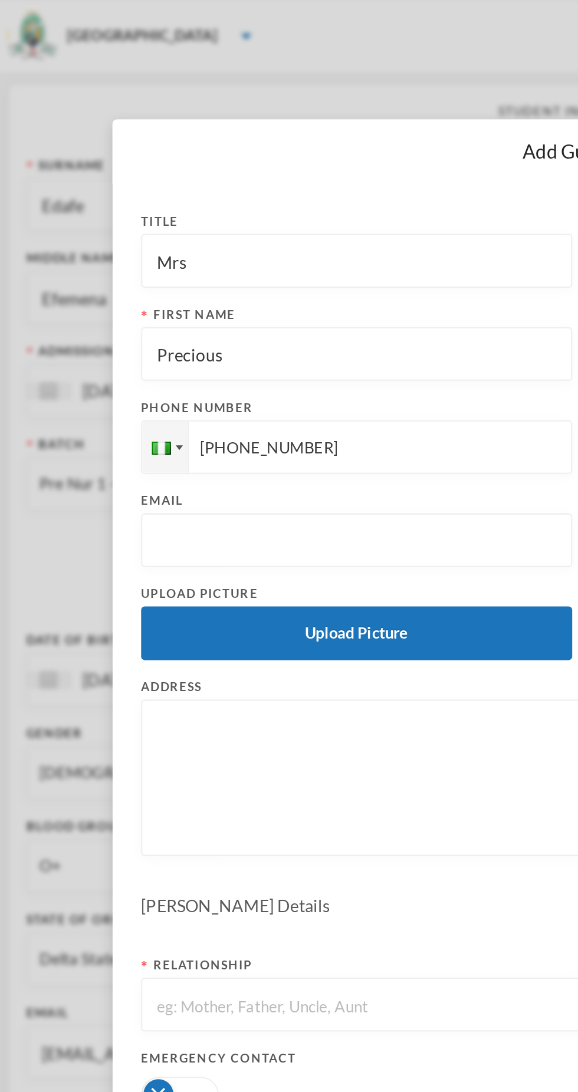
click at [183, 270] on input "text" at bounding box center [178, 267] width 200 height 27
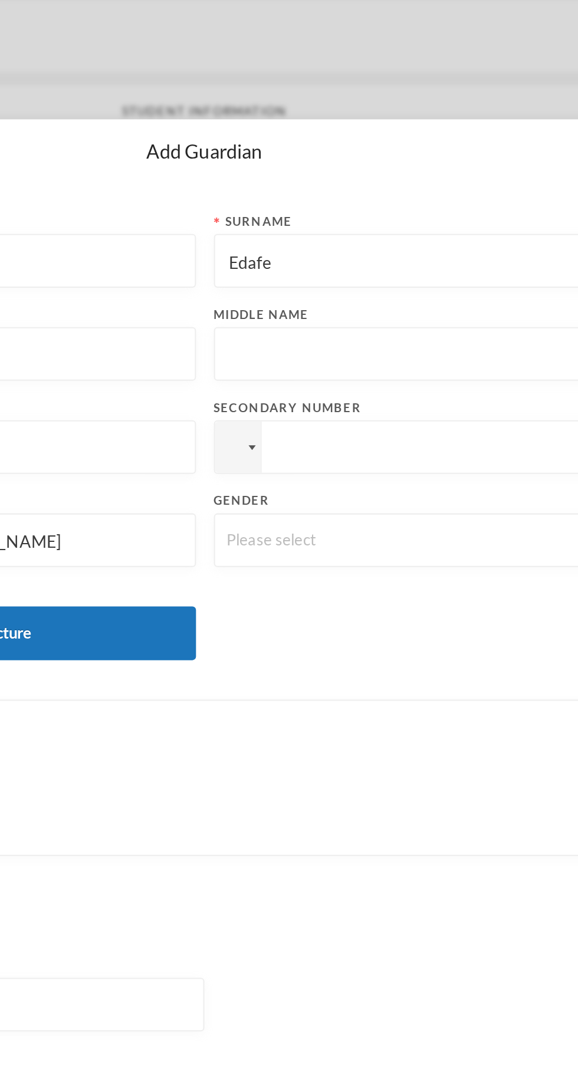
type input "[EMAIL_ADDRESS][DOMAIN_NAME]"
click at [285, 218] on input "tel" at bounding box center [178, 221] width 213 height 27
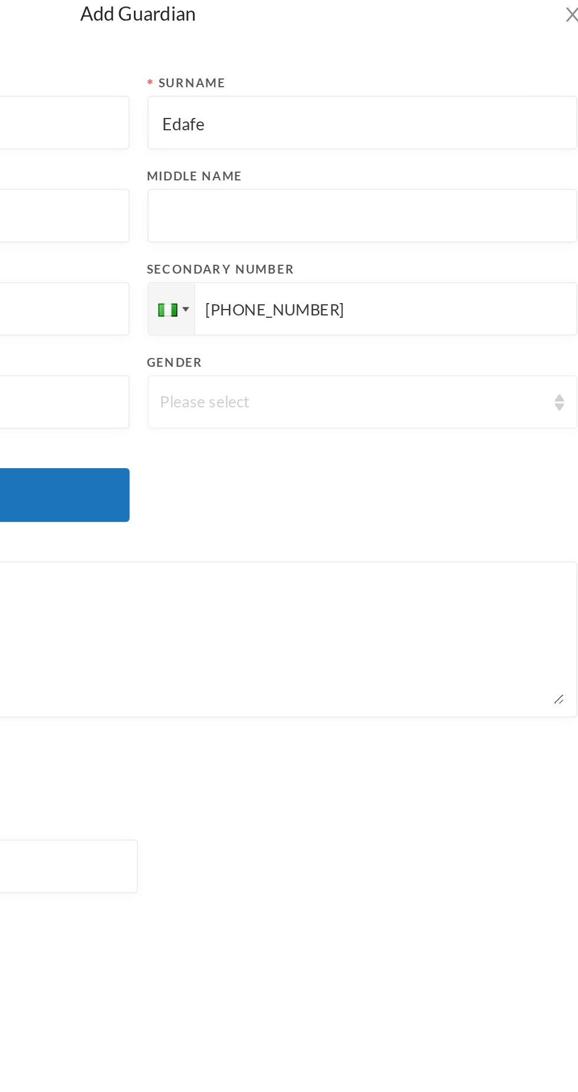
type input "[PHONE_NUMBER]"
click at [426, 277] on div "Please select" at bounding box center [400, 267] width 213 height 27
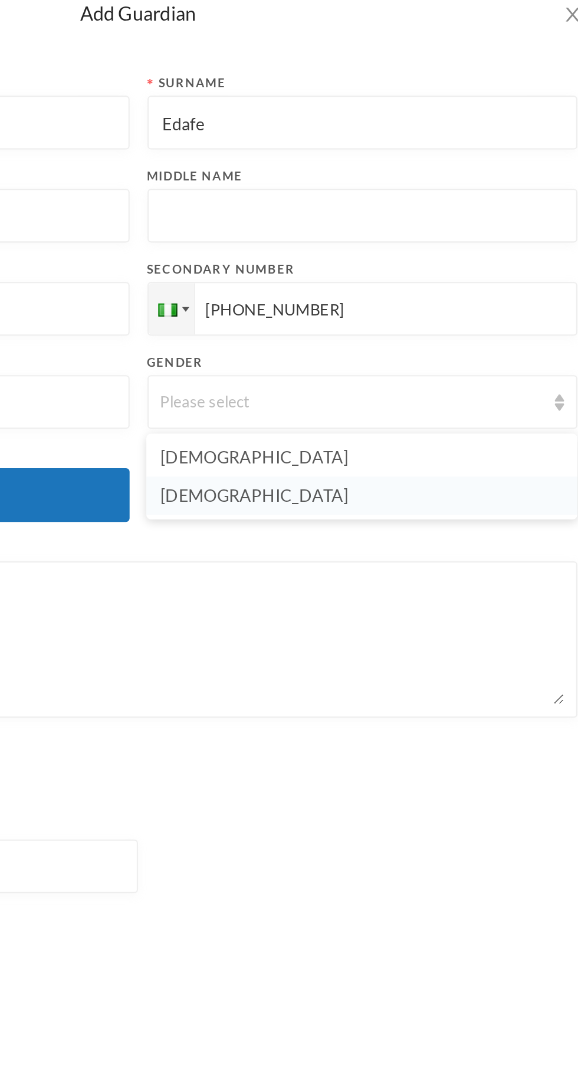
click at [402, 314] on li "[DEMOGRAPHIC_DATA]" at bounding box center [399, 313] width 213 height 19
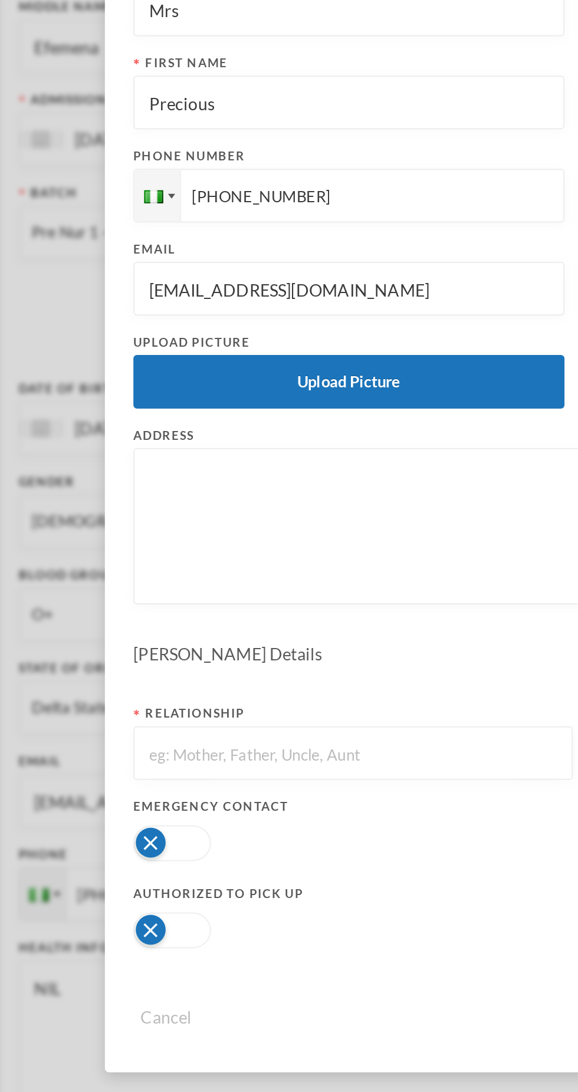
click at [217, 380] on textarea at bounding box center [288, 384] width 421 height 64
click at [172, 364] on textarea "5, Ramoni Alabi street. Eh Egbado" at bounding box center [288, 384] width 421 height 64
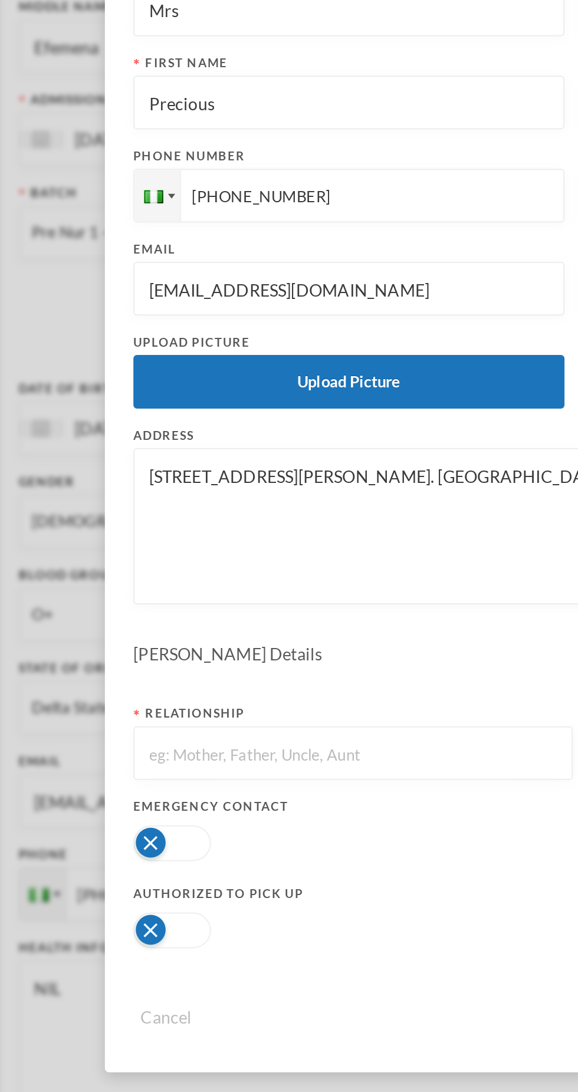
click at [224, 355] on textarea "5, Ramoni Alabi street. Egbado" at bounding box center [288, 384] width 421 height 64
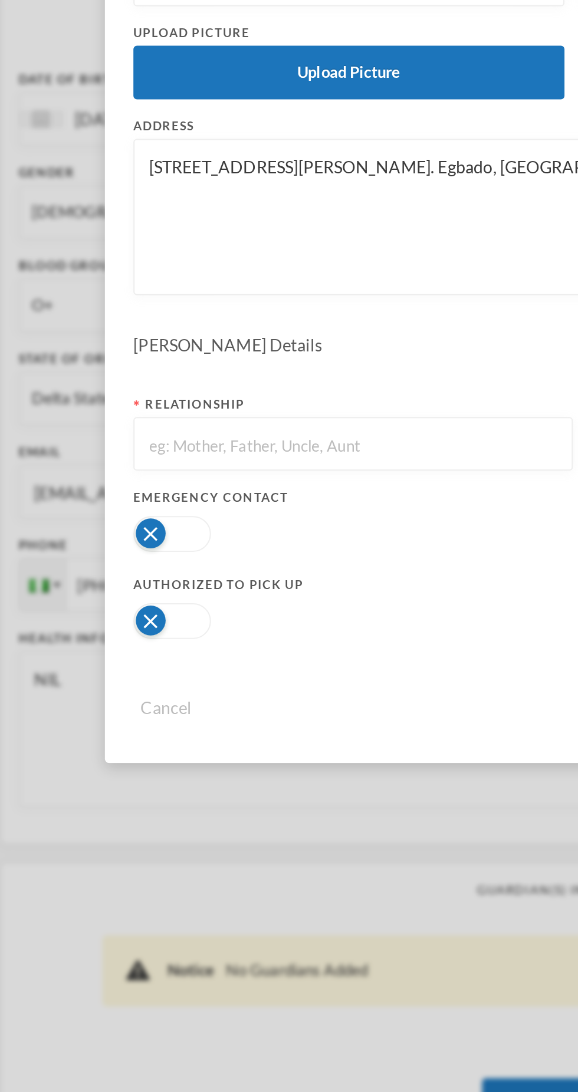
type textarea "5, Ramoni Alabi street. Egbado, Dalemo"
click at [209, 496] on input "text" at bounding box center [180, 497] width 204 height 27
type input "Mother"
click at [107, 543] on button "button" at bounding box center [91, 541] width 38 height 18
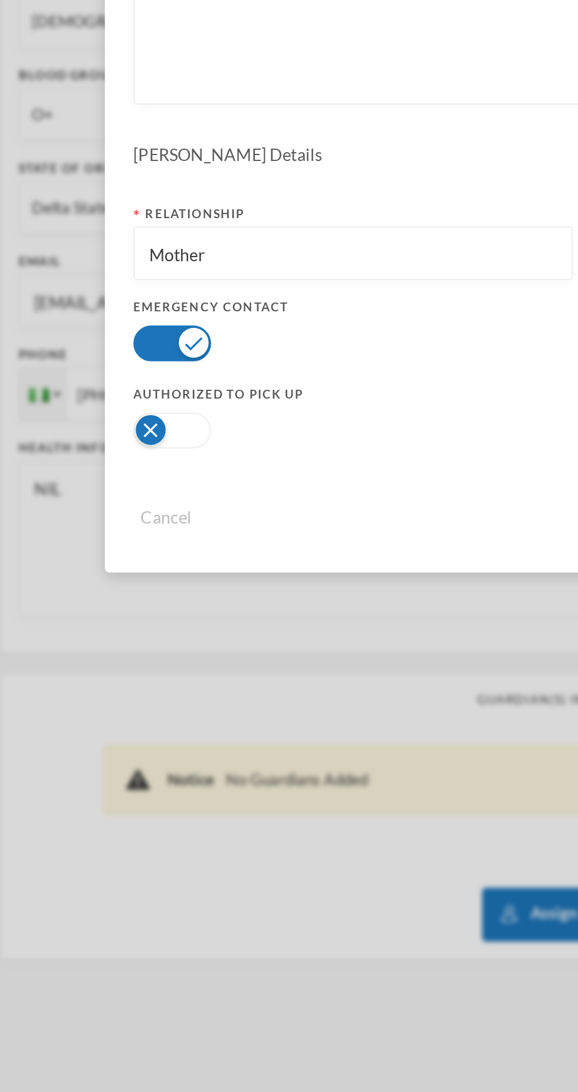
click at [117, 586] on div at bounding box center [180, 584] width 217 height 24
click at [103, 585] on button "button" at bounding box center [91, 584] width 38 height 18
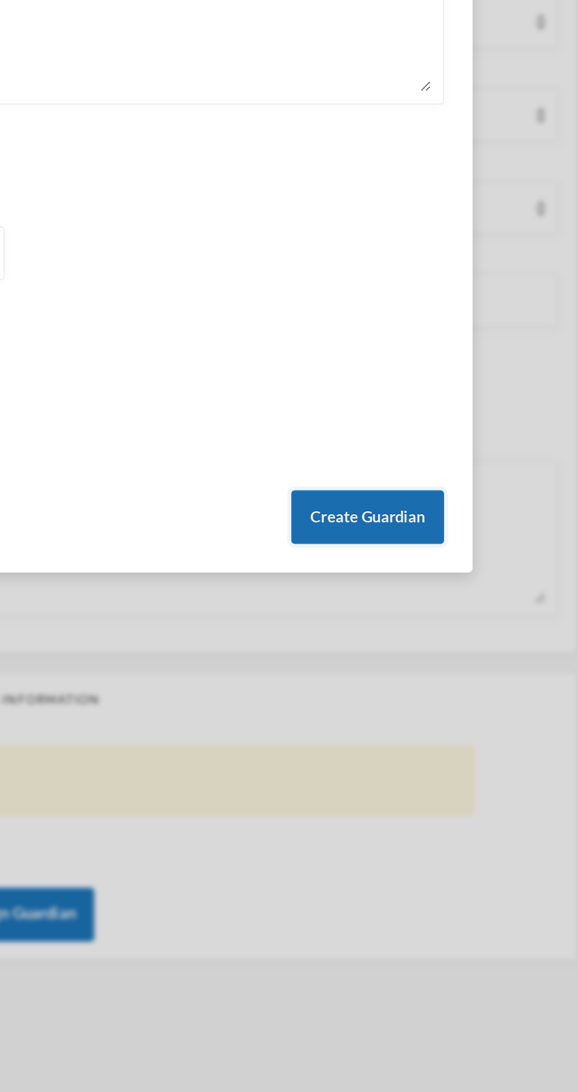
click at [468, 623] on button "Create Guardian" at bounding box center [468, 626] width 75 height 27
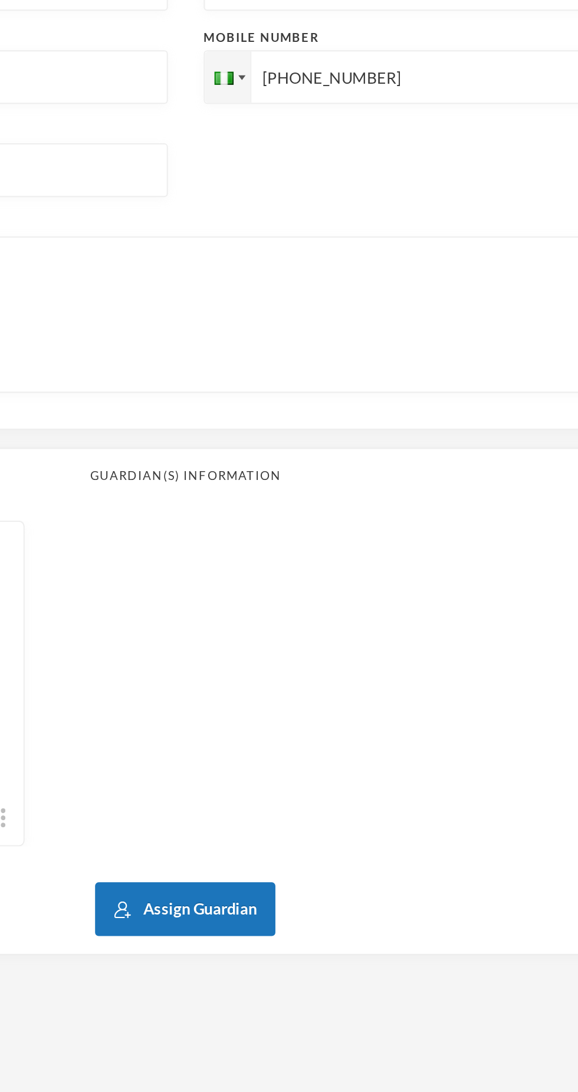
scroll to position [35, 0]
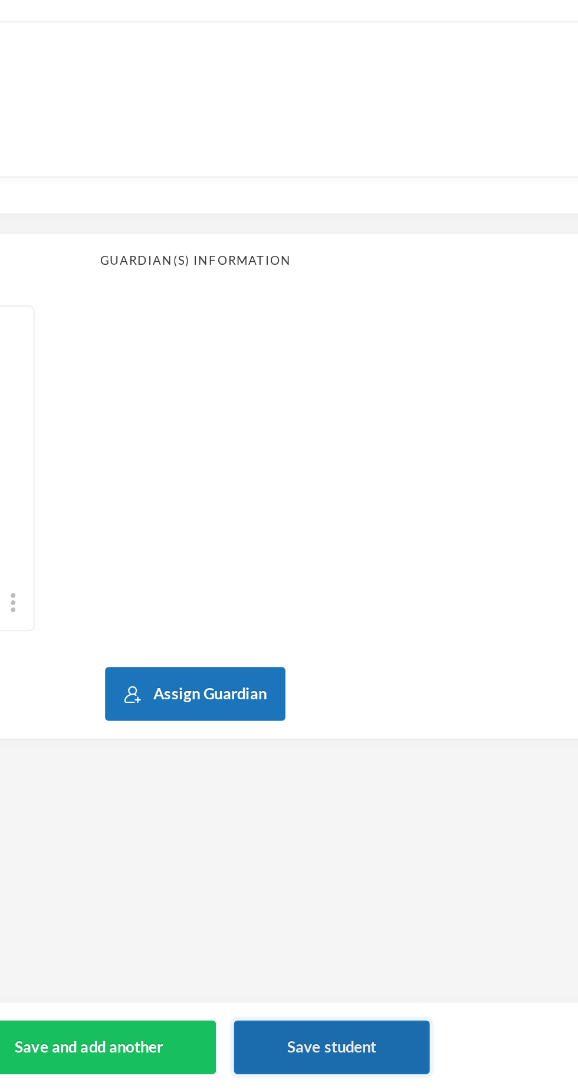
click at [386, 1066] on button "Save student" at bounding box center [356, 1070] width 97 height 27
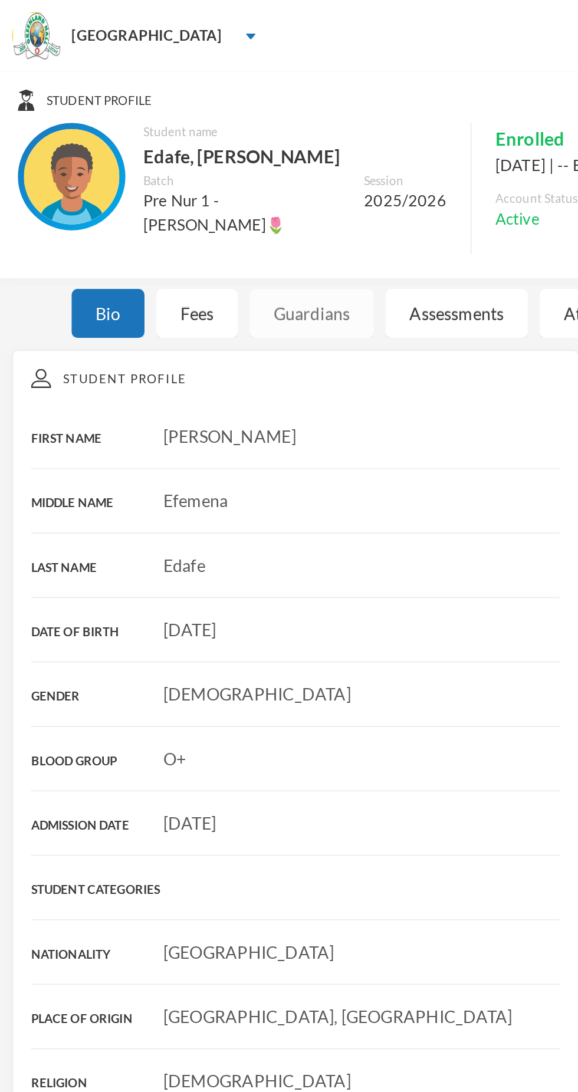
click at [164, 159] on div "Guardians" at bounding box center [153, 155] width 61 height 24
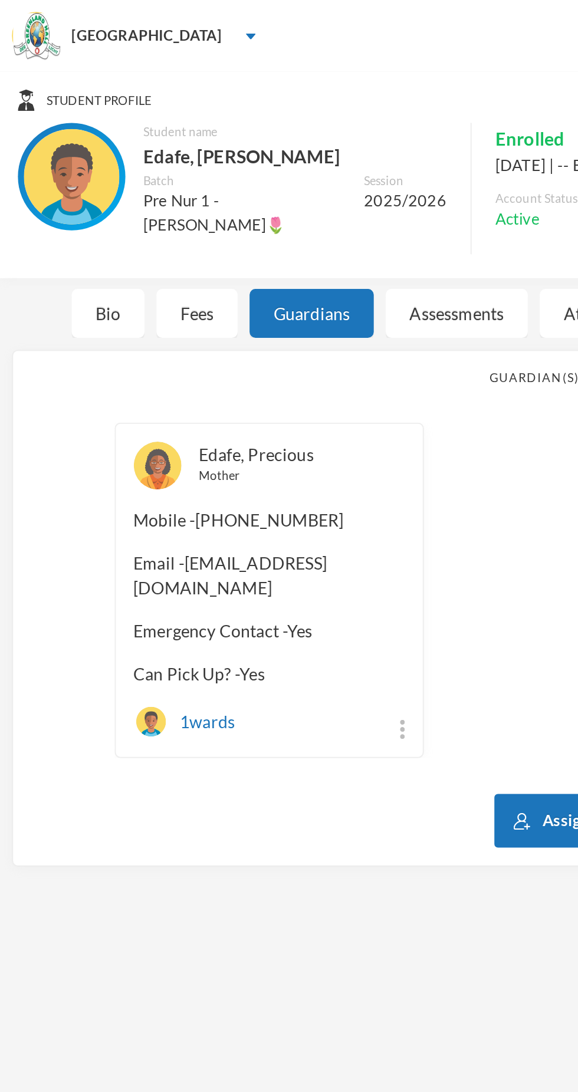
click at [142, 221] on link "Edafe, Precious" at bounding box center [127, 224] width 57 height 10
